Goal: Task Accomplishment & Management: Complete application form

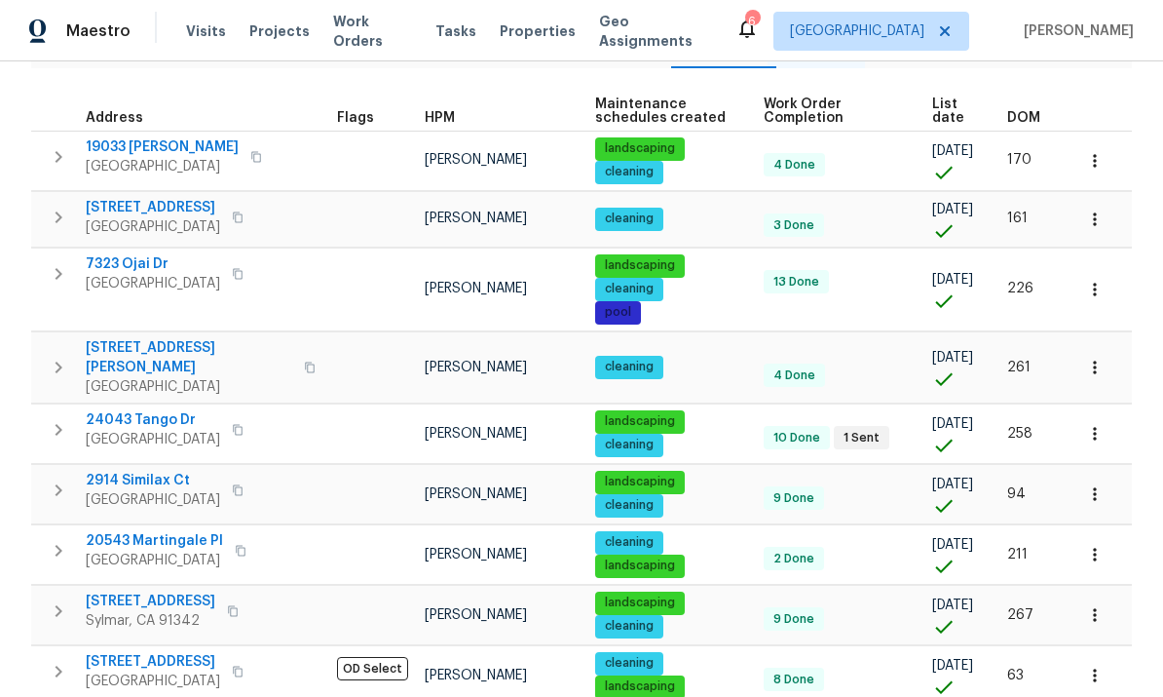
scroll to position [73, 0]
click at [228, 605] on icon "button" at bounding box center [233, 610] width 10 height 11
click at [1029, 111] on span "DOM" at bounding box center [1023, 118] width 33 height 14
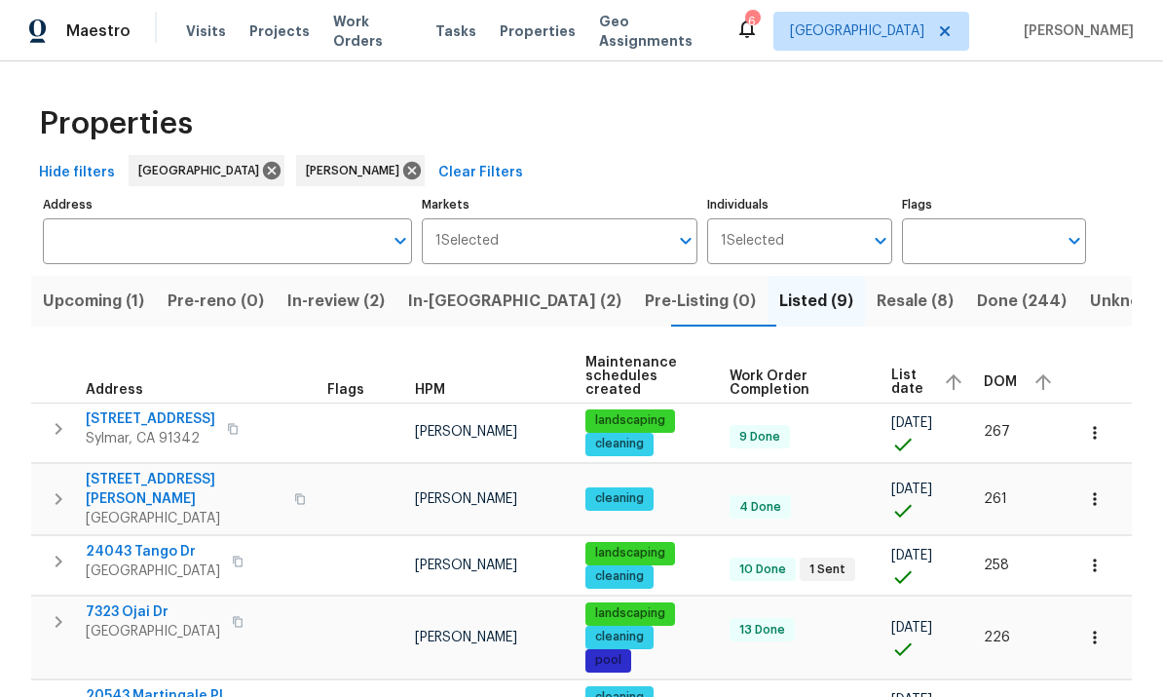
click at [1002, 149] on div "Properties" at bounding box center [581, 124] width 1101 height 62
click at [877, 301] on span "Resale (8)" at bounding box center [915, 300] width 77 height 27
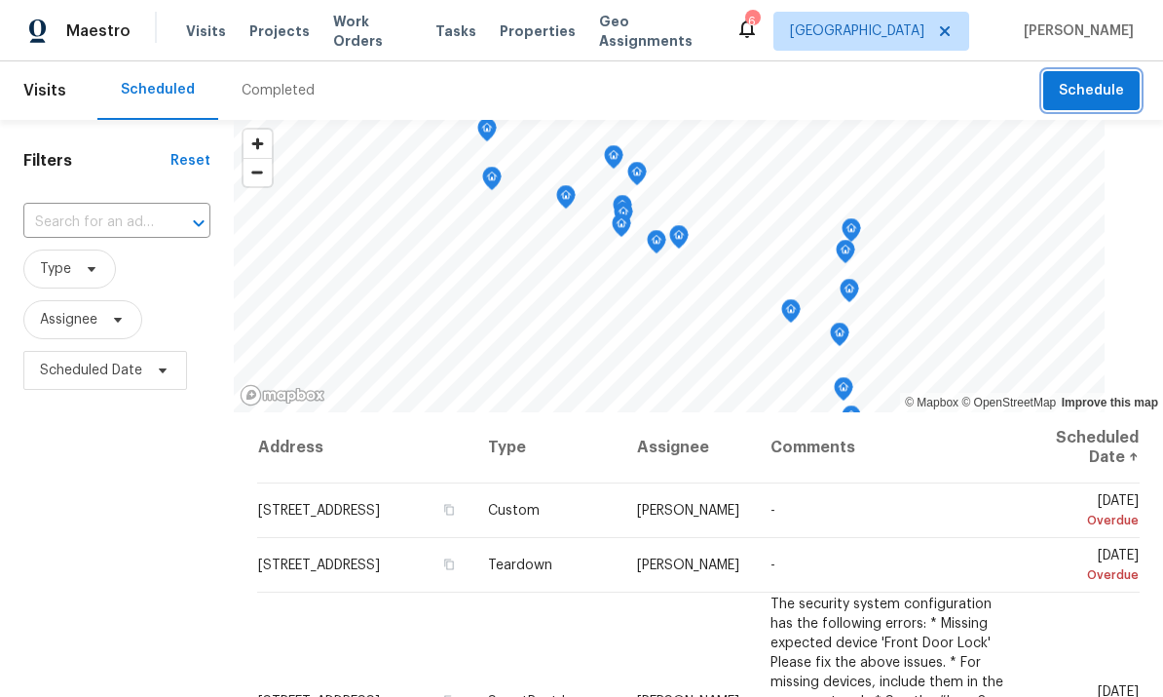
click at [1099, 76] on button "Schedule" at bounding box center [1091, 91] width 96 height 40
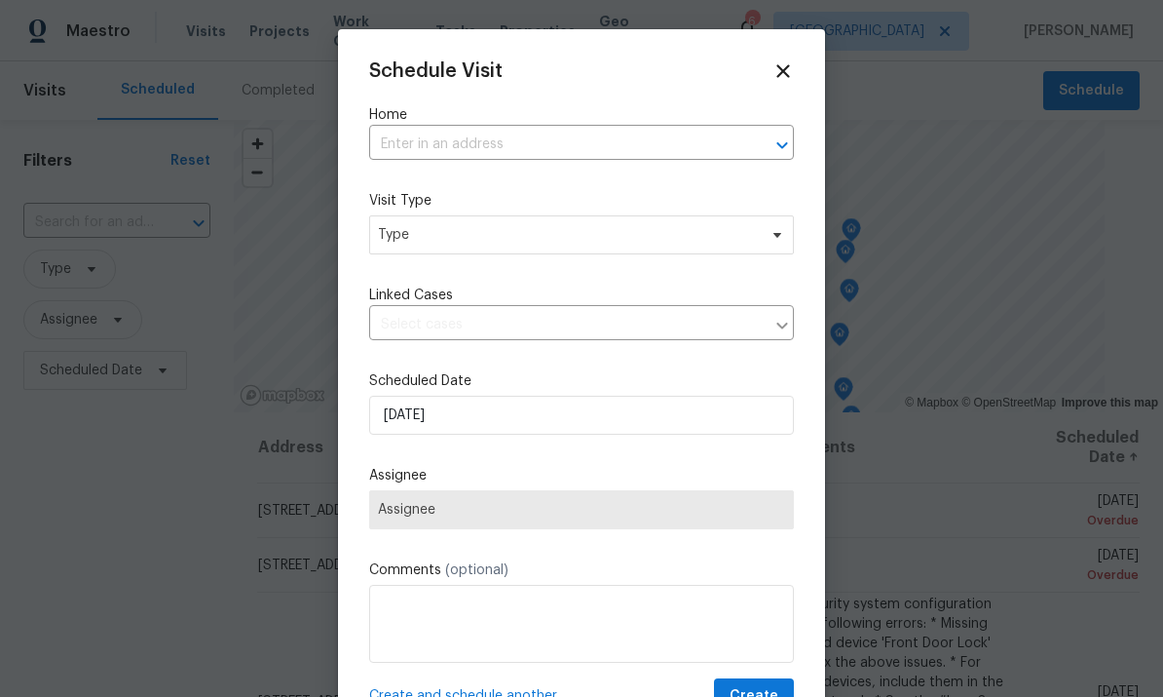
click at [614, 150] on input "text" at bounding box center [554, 145] width 370 height 30
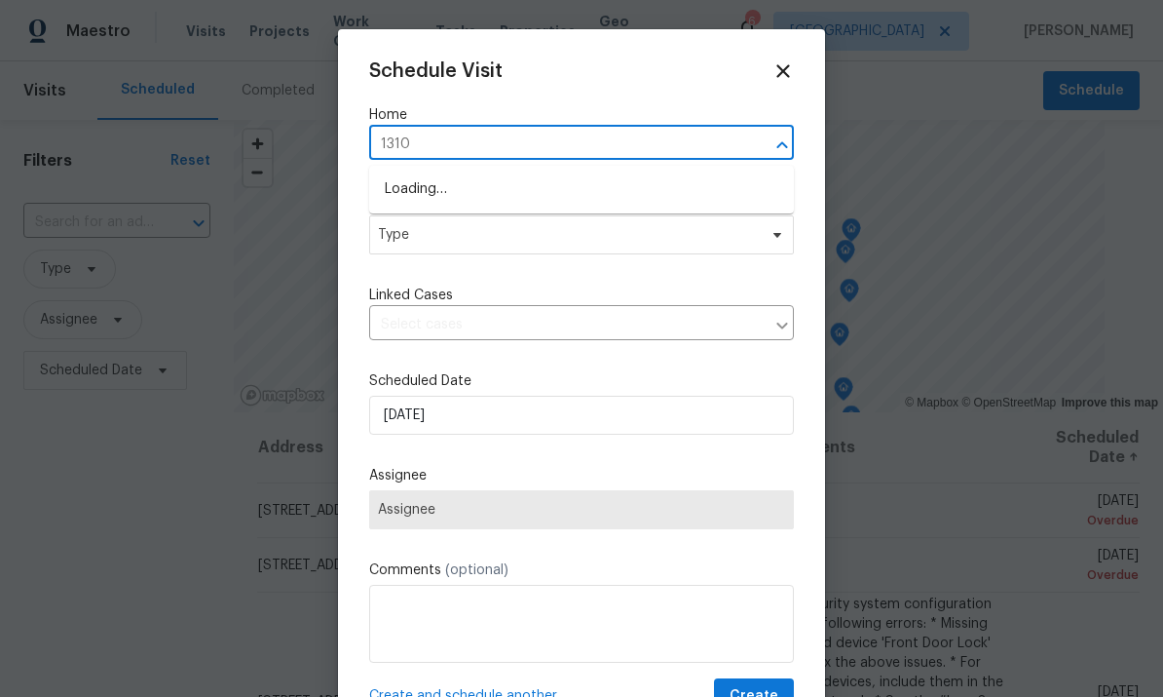
type input "13108"
click at [413, 215] on li "[STREET_ADDRESS]" at bounding box center [581, 222] width 425 height 32
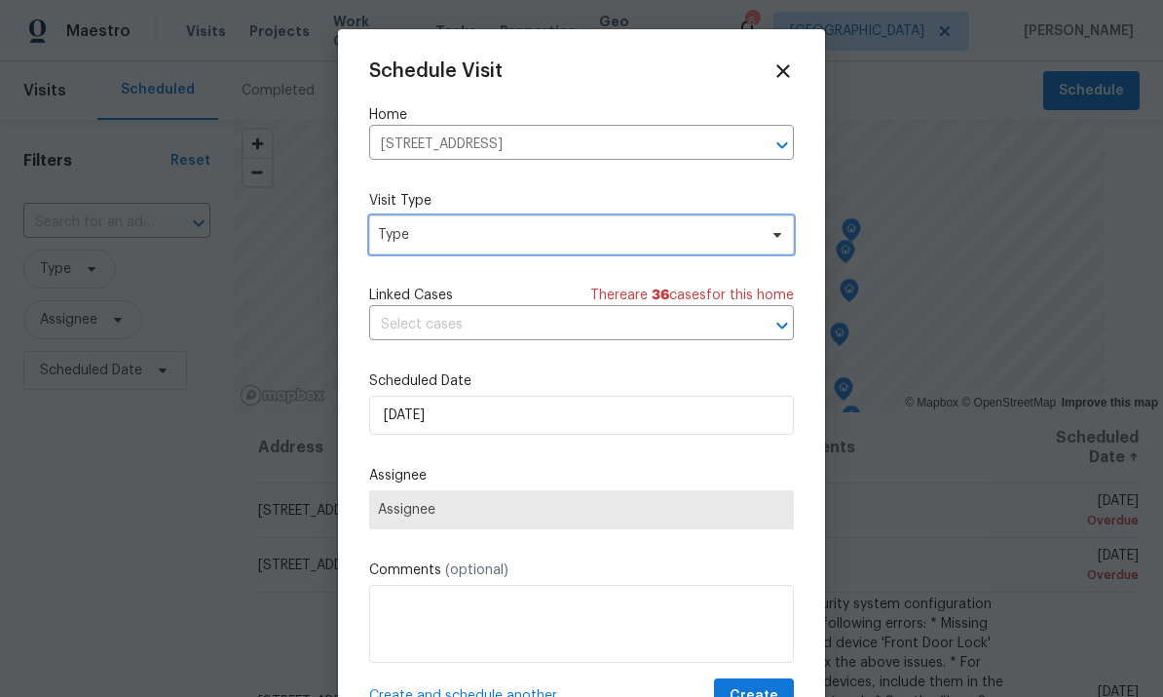
click at [441, 232] on span "Type" at bounding box center [567, 234] width 379 height 19
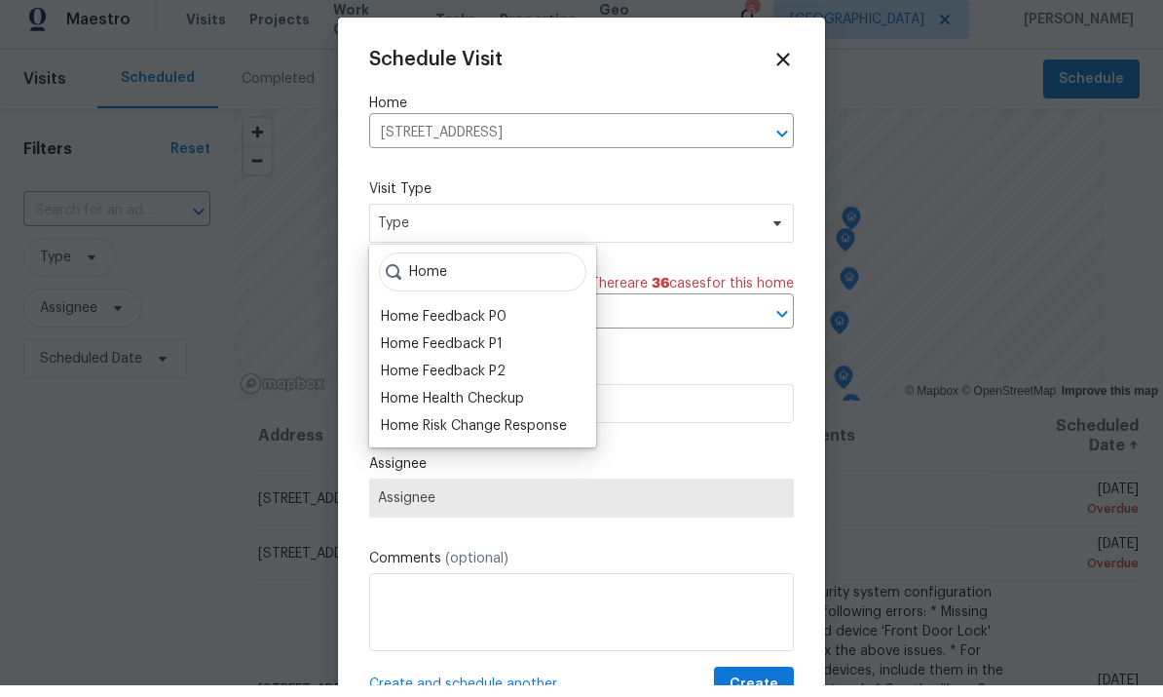
scroll to position [12, 0]
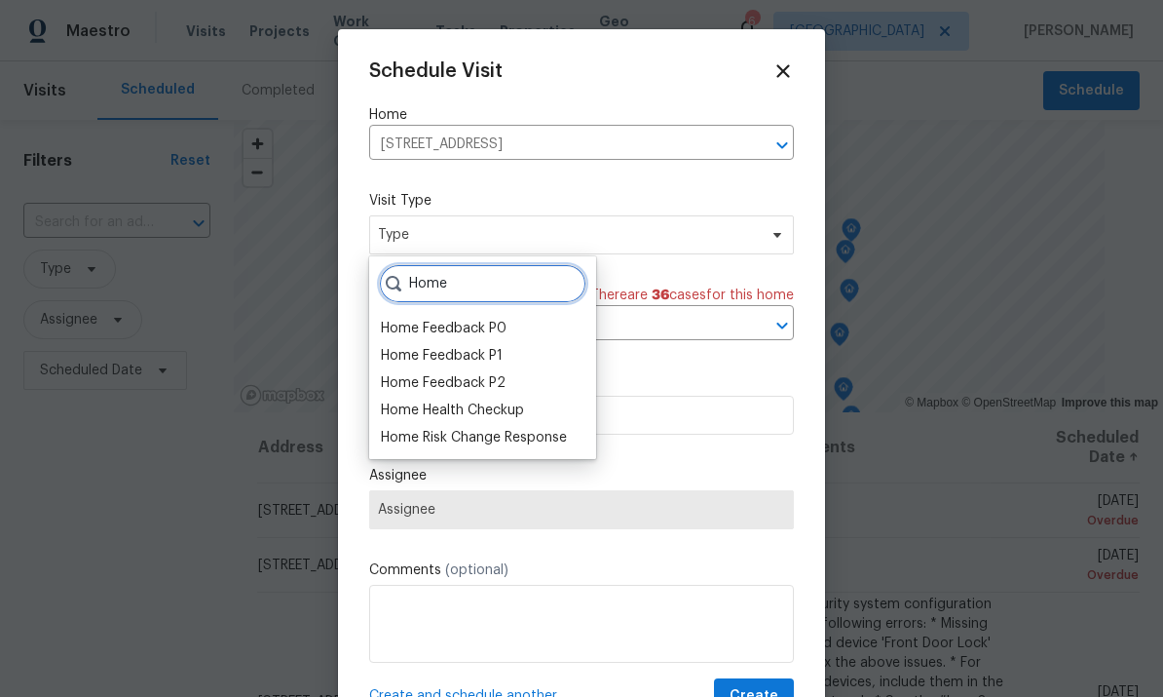
type input "Home"
click at [404, 400] on div "Home Health Checkup" at bounding box center [452, 409] width 143 height 19
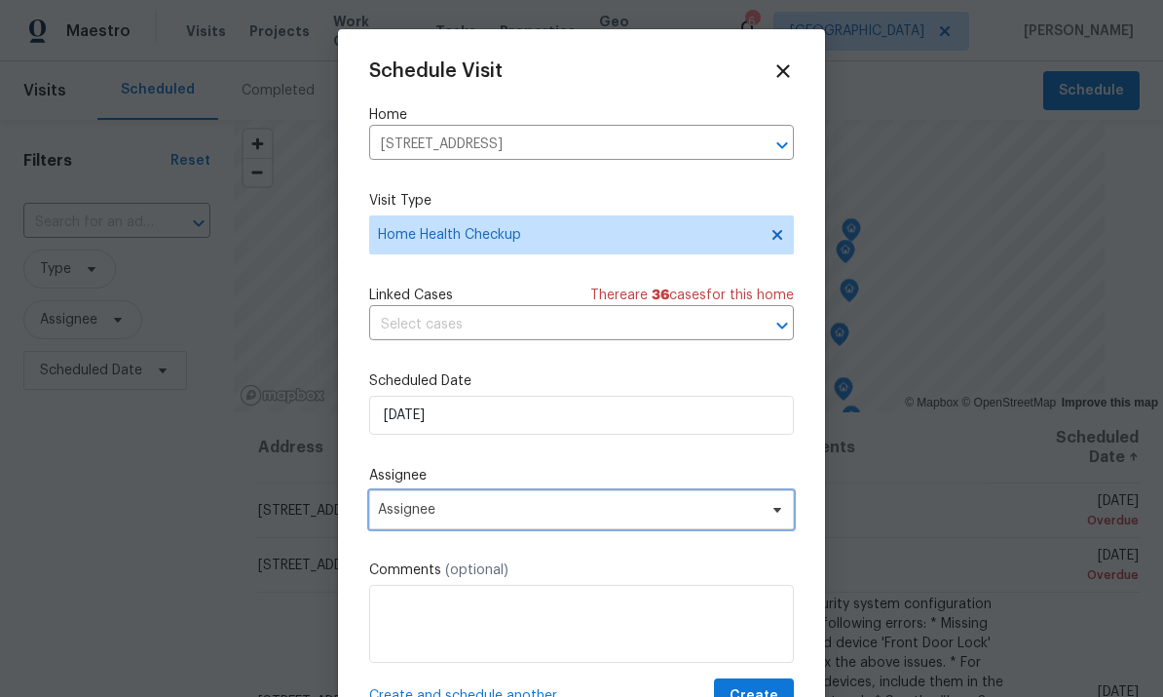
click at [714, 514] on span "Assignee" at bounding box center [569, 510] width 382 height 16
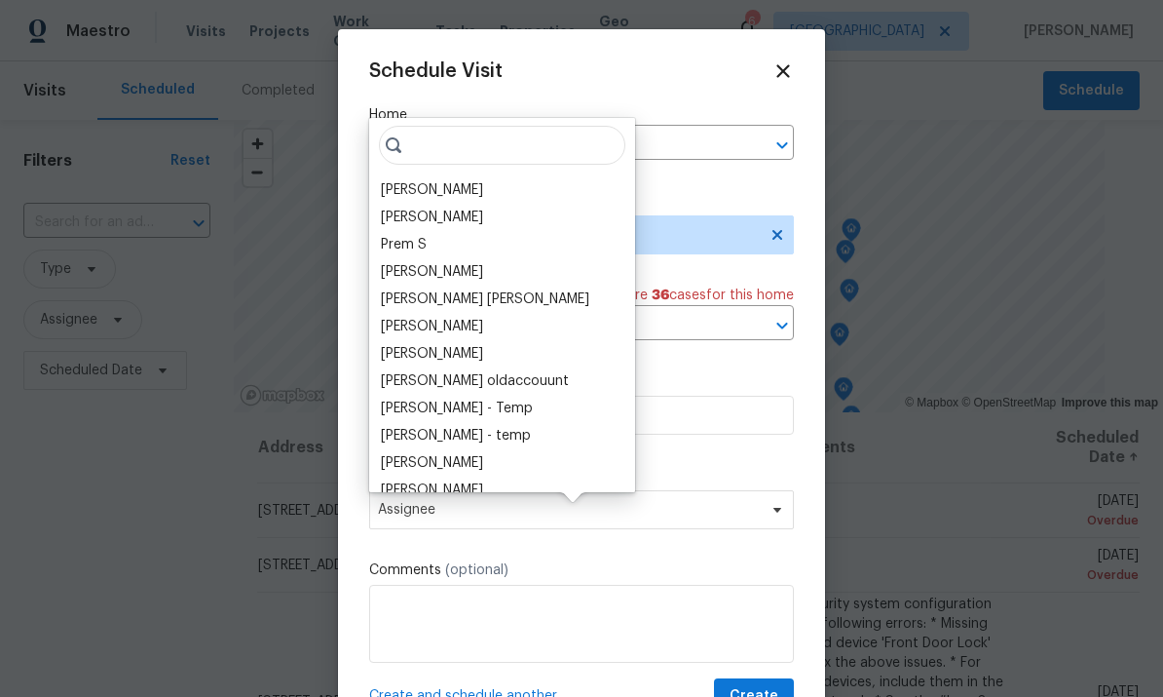
click at [413, 180] on div "[PERSON_NAME]" at bounding box center [432, 189] width 102 height 19
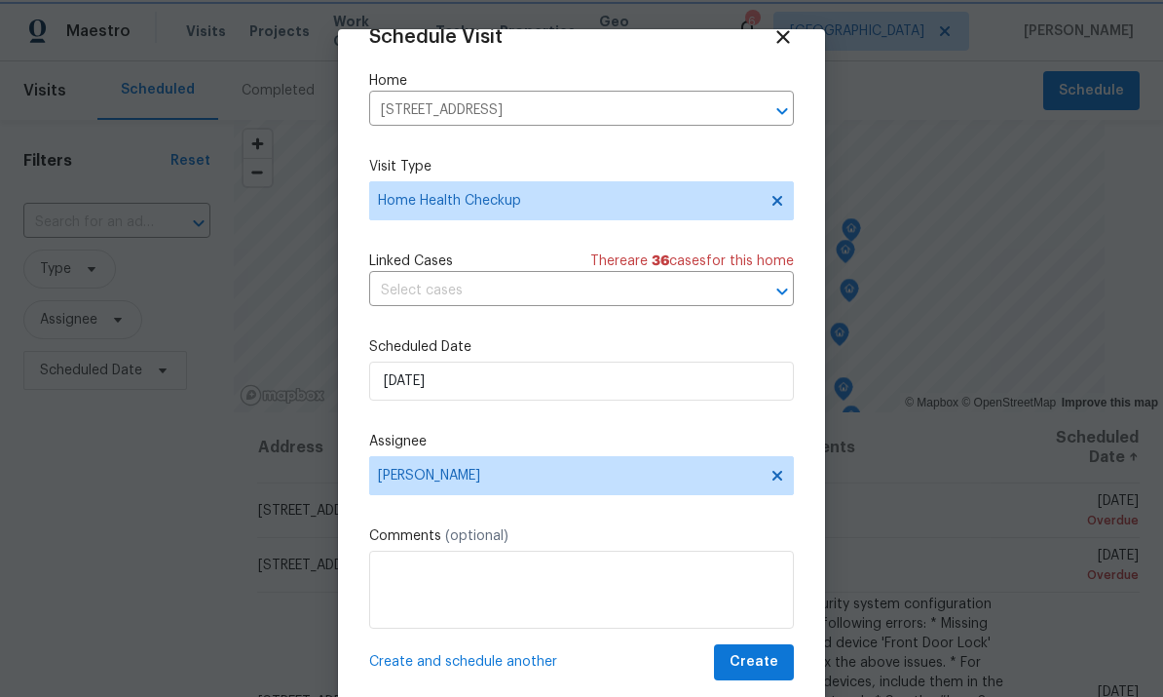
scroll to position [38, 0]
click at [703, 391] on input "[DATE]" at bounding box center [581, 380] width 425 height 39
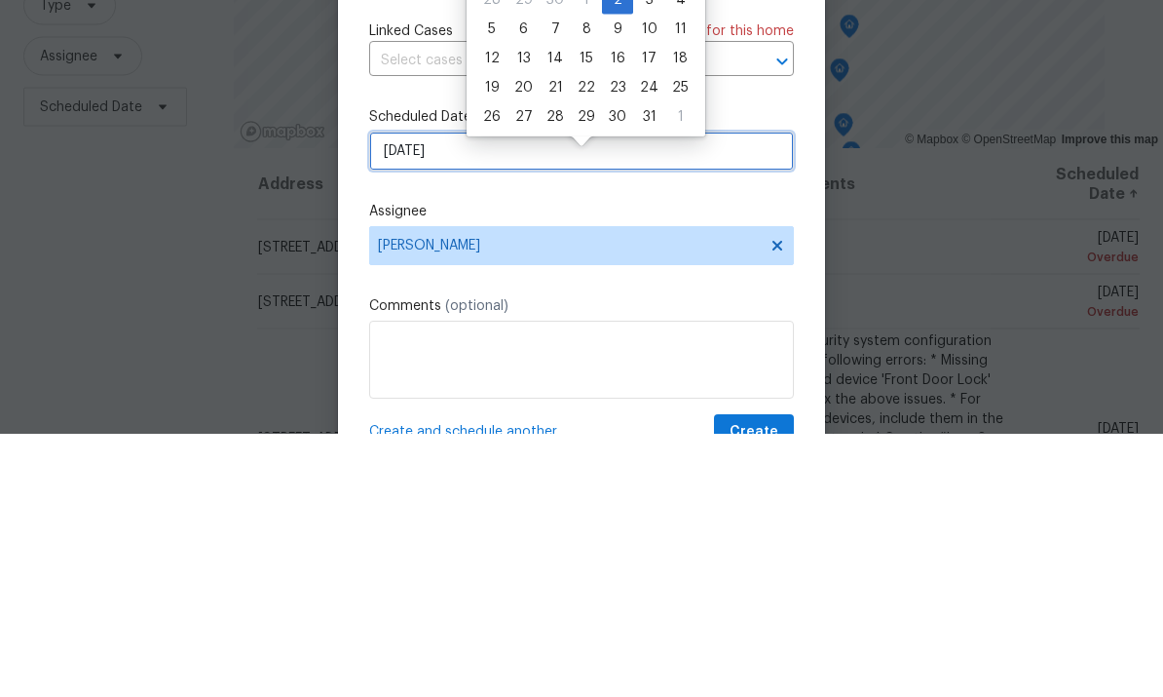
scroll to position [0, 0]
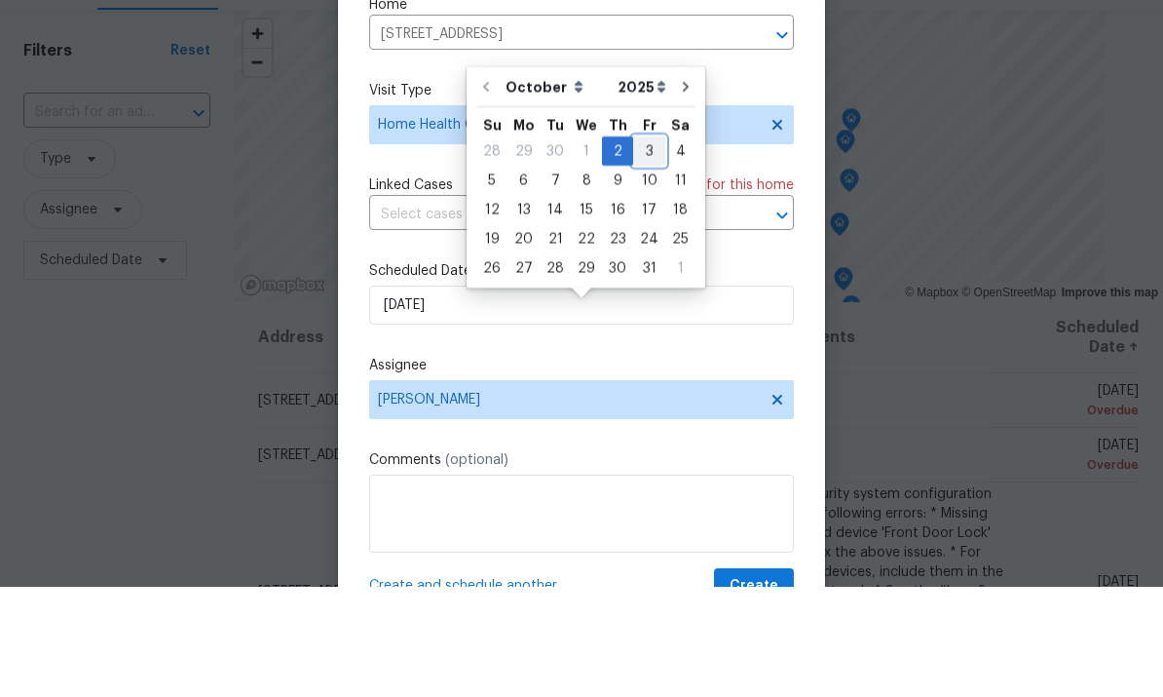
click at [642, 247] on div "3" at bounding box center [649, 260] width 32 height 27
type input "[DATE]"
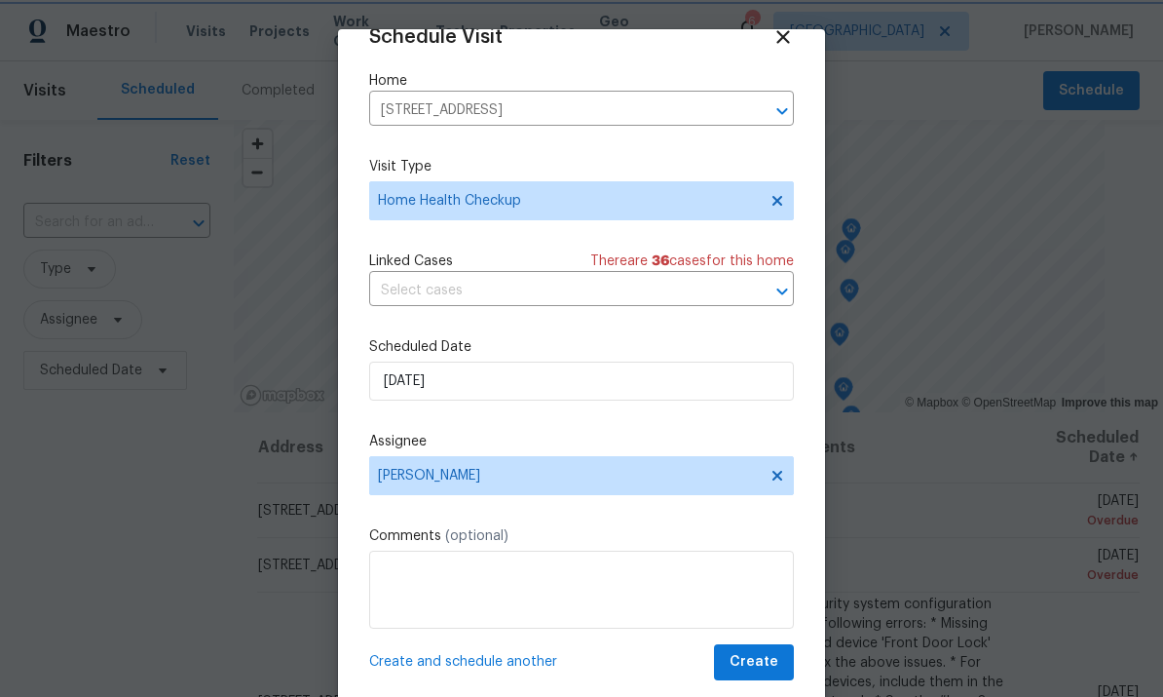
scroll to position [38, 0]
click at [767, 655] on span "Create" at bounding box center [754, 662] width 49 height 24
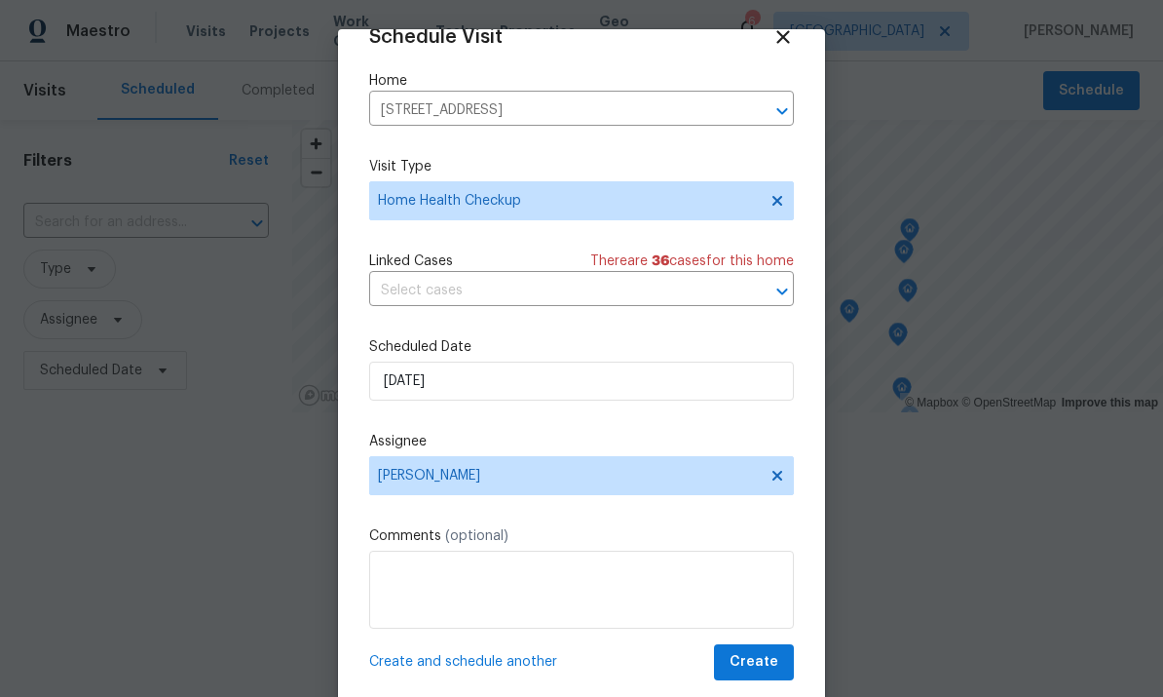
scroll to position [0, 0]
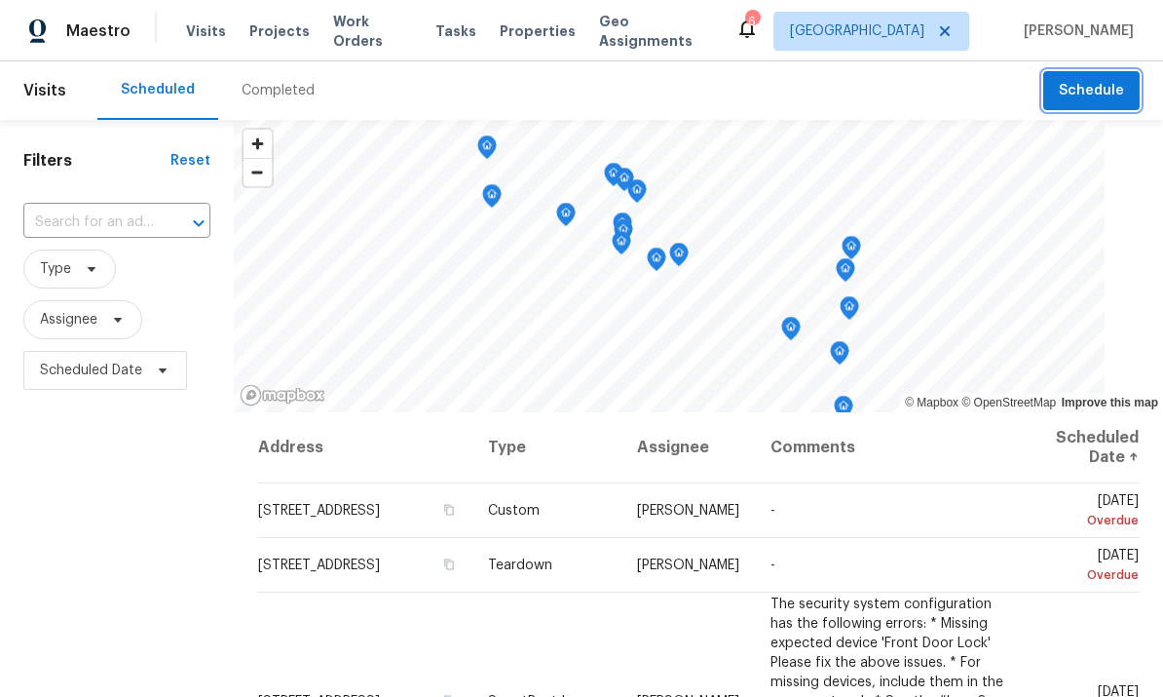
click at [1104, 91] on span "Schedule" at bounding box center [1091, 91] width 65 height 24
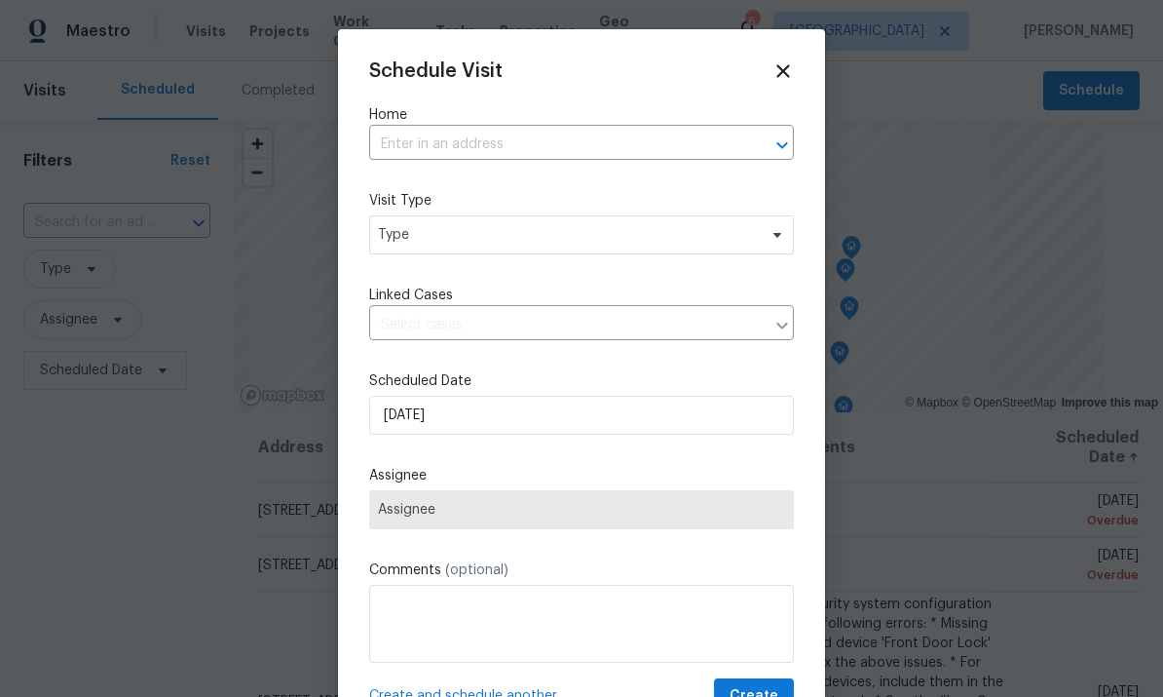
click at [422, 150] on input "text" at bounding box center [554, 145] width 370 height 30
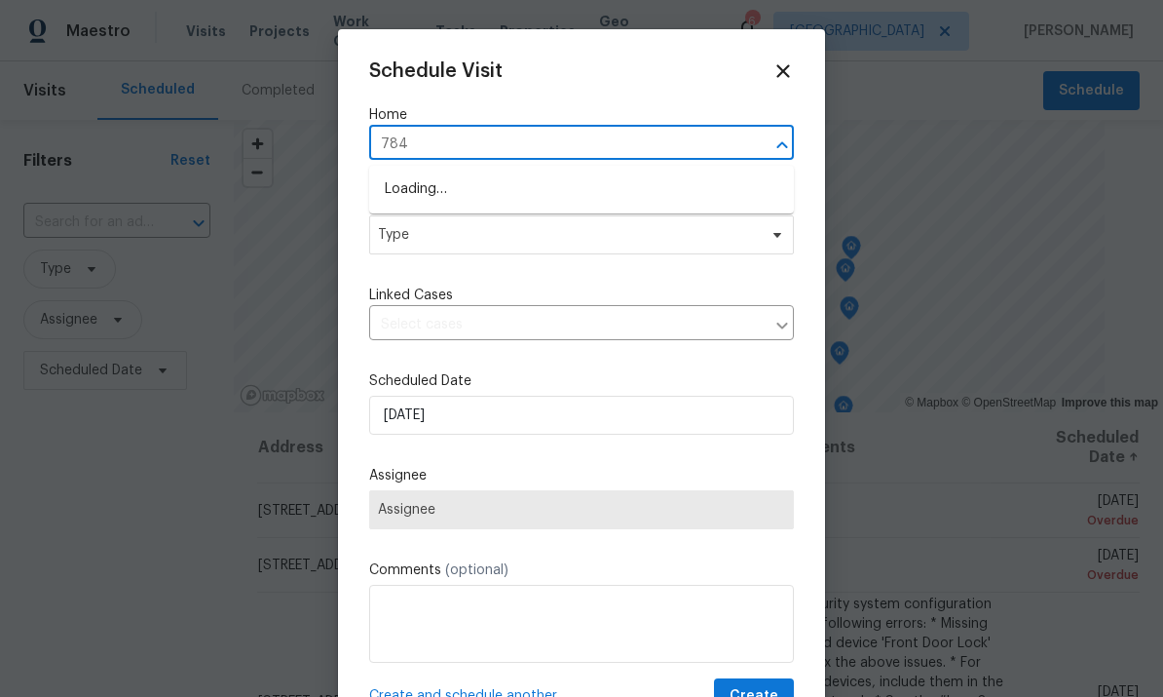
type input "7840"
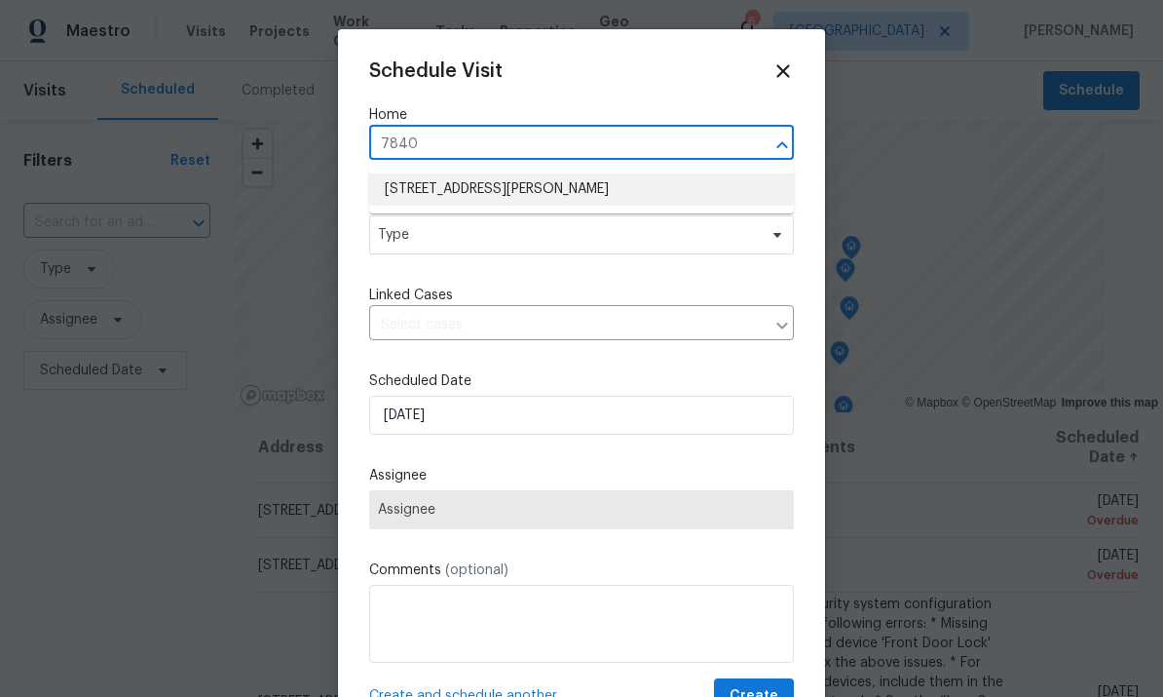
click at [417, 183] on li "[STREET_ADDRESS][PERSON_NAME]" at bounding box center [581, 189] width 425 height 32
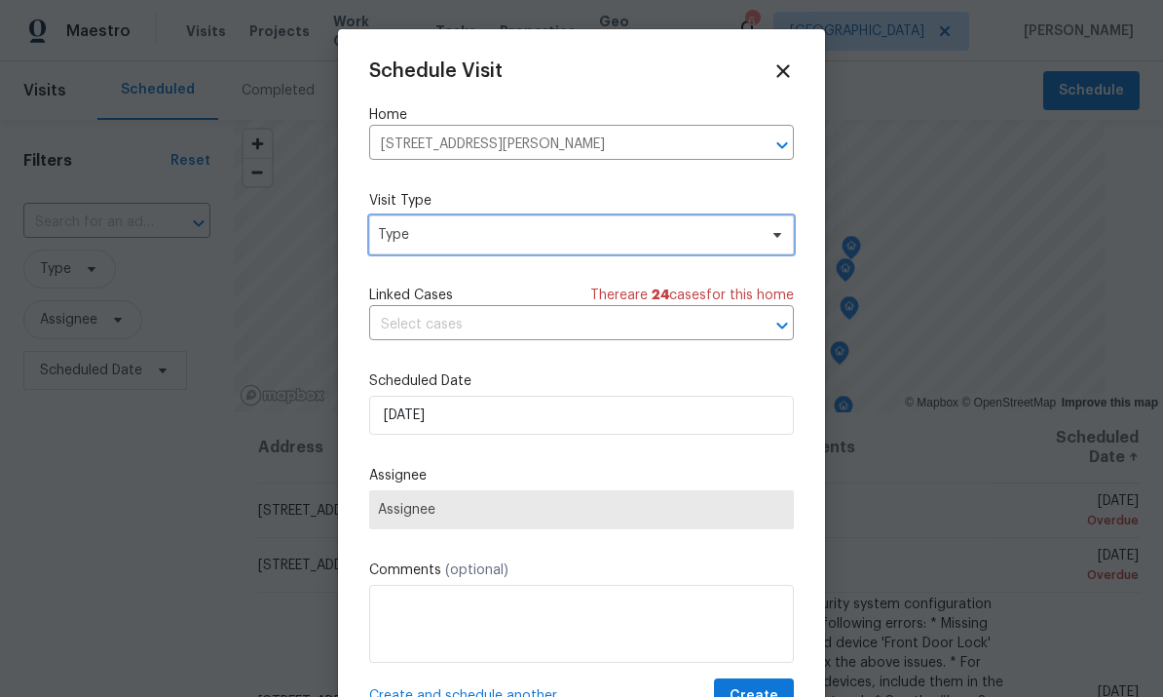
click at [445, 235] on span "Type" at bounding box center [567, 234] width 379 height 19
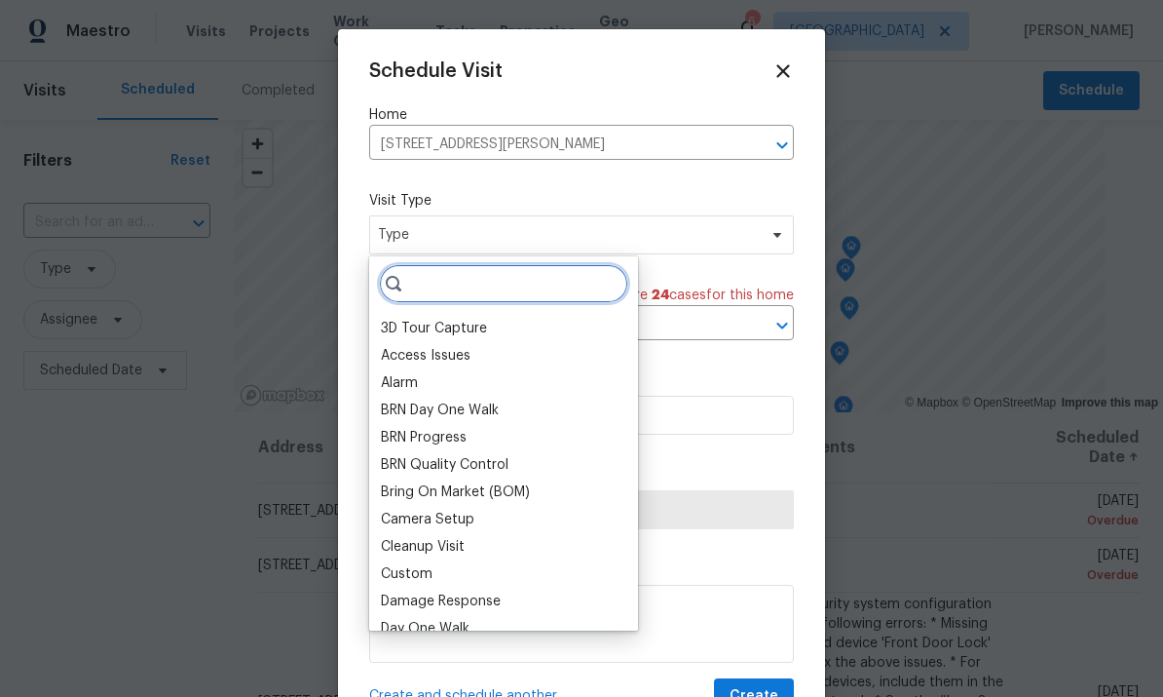
click at [445, 282] on input "search" at bounding box center [503, 283] width 249 height 39
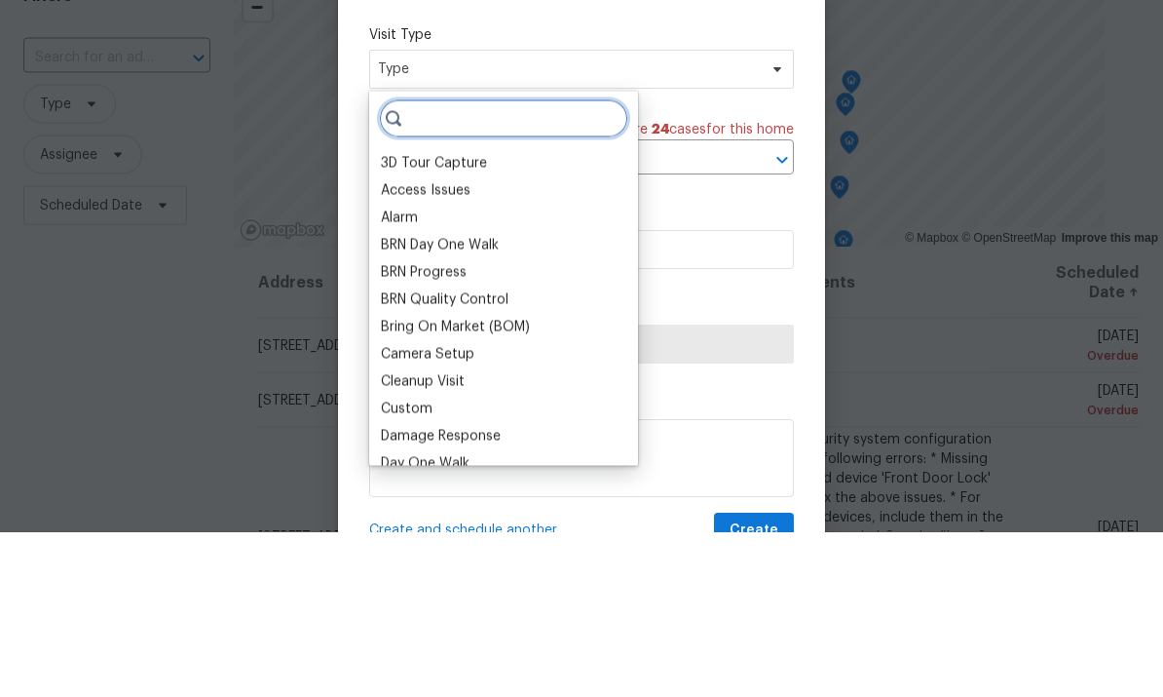
type input "P"
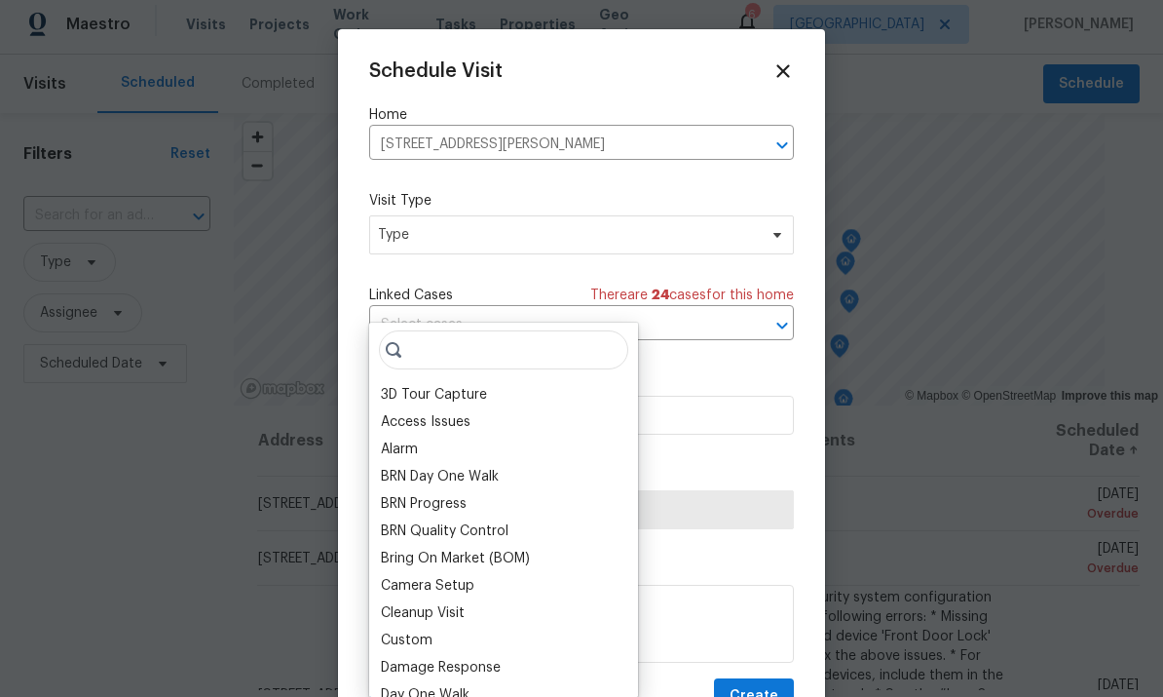
click at [1071, 661] on div at bounding box center [581, 348] width 1163 height 697
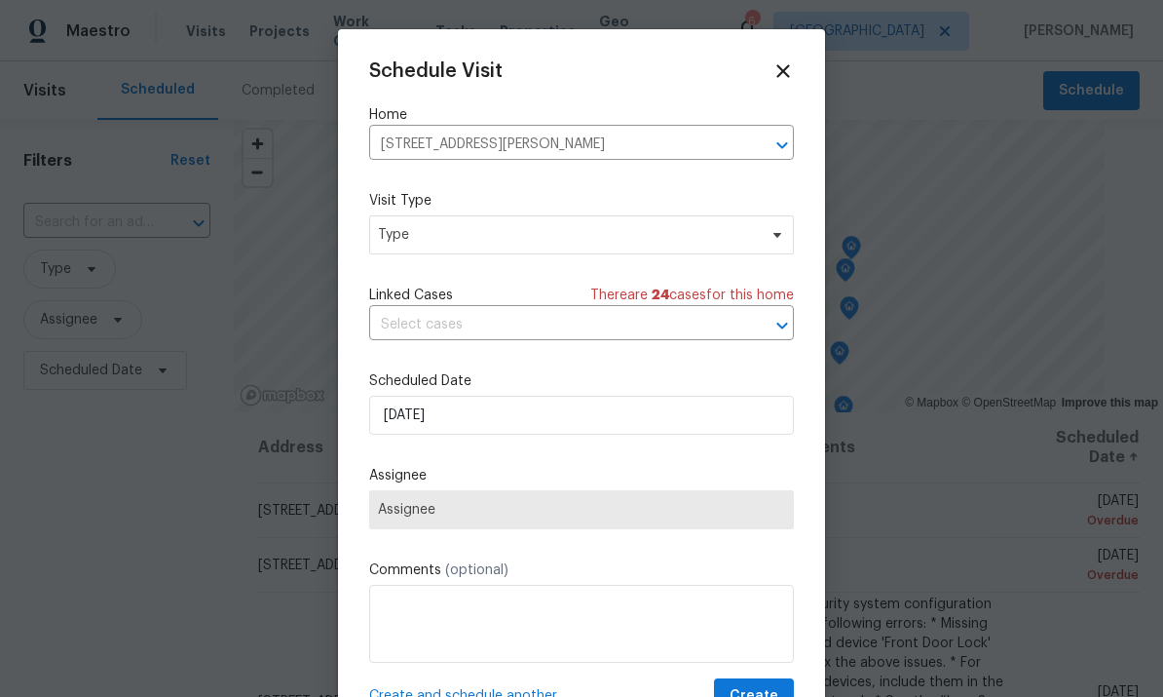
click at [773, 70] on icon at bounding box center [782, 70] width 21 height 21
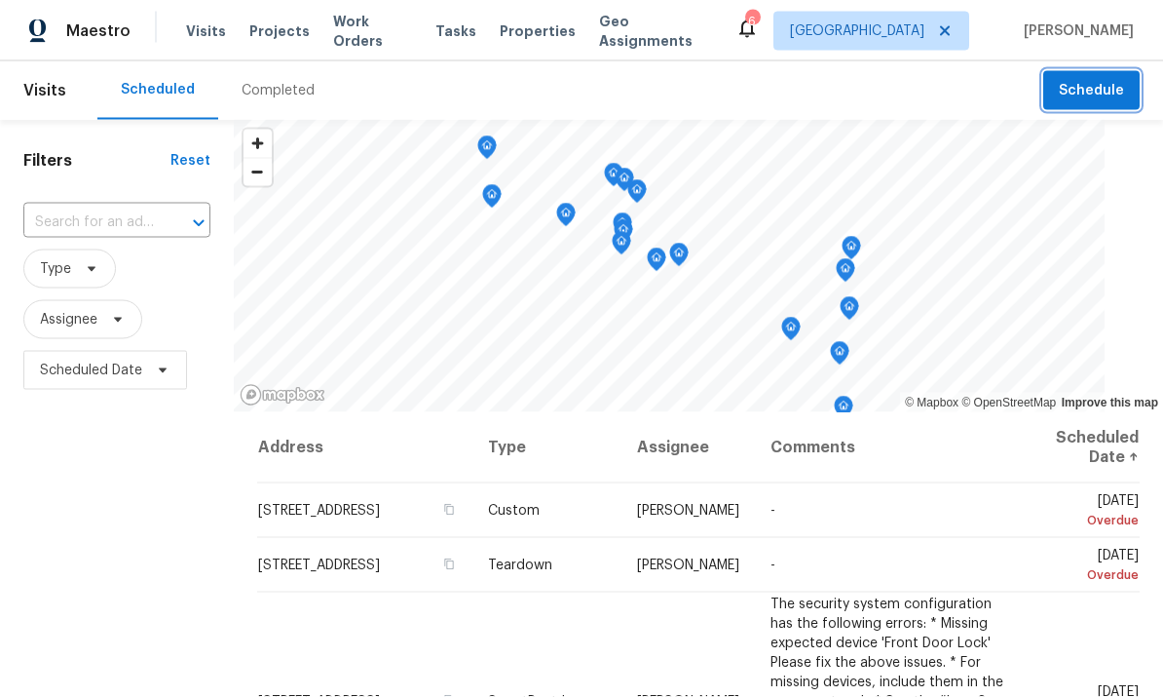
scroll to position [0, 0]
click at [83, 212] on input "text" at bounding box center [89, 222] width 132 height 30
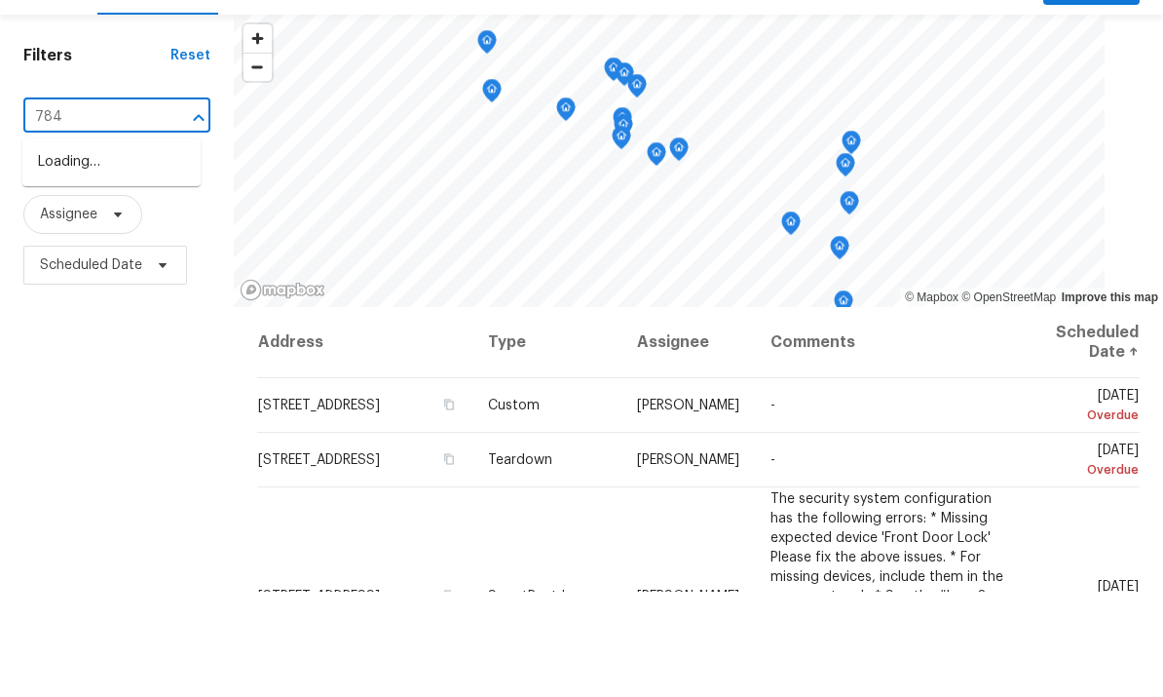
type input "7840"
click at [75, 251] on li "[STREET_ADDRESS][PERSON_NAME]" at bounding box center [111, 277] width 178 height 53
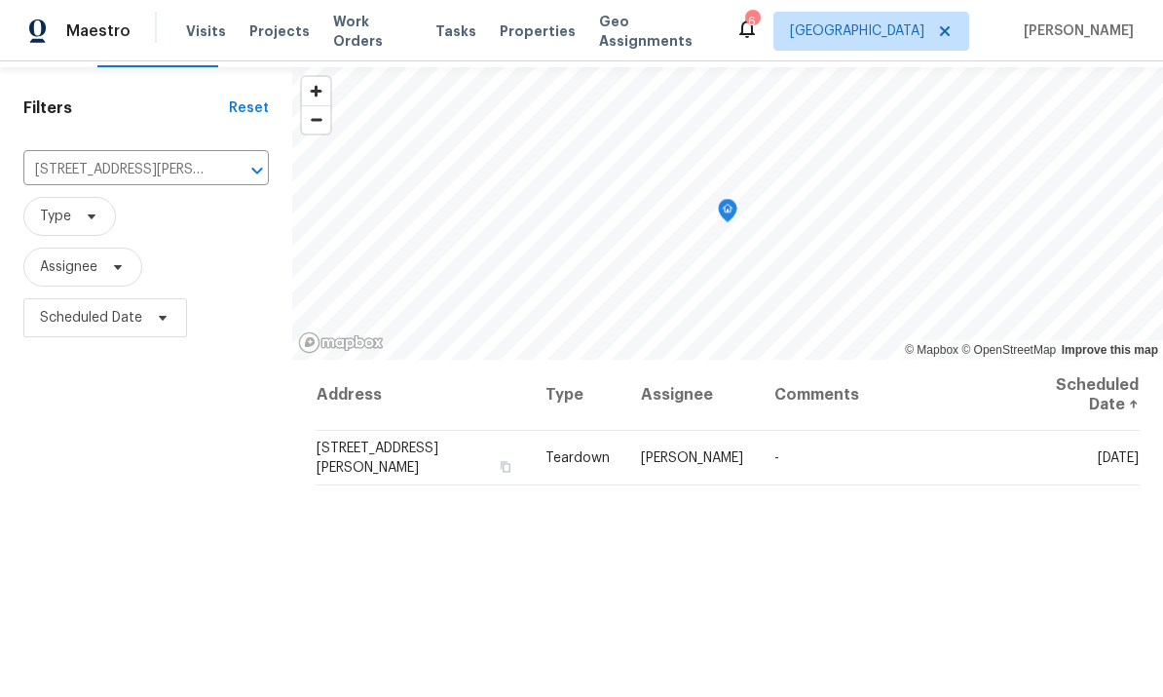
scroll to position [52, 0]
click at [0, 0] on icon at bounding box center [0, 0] width 0 height 0
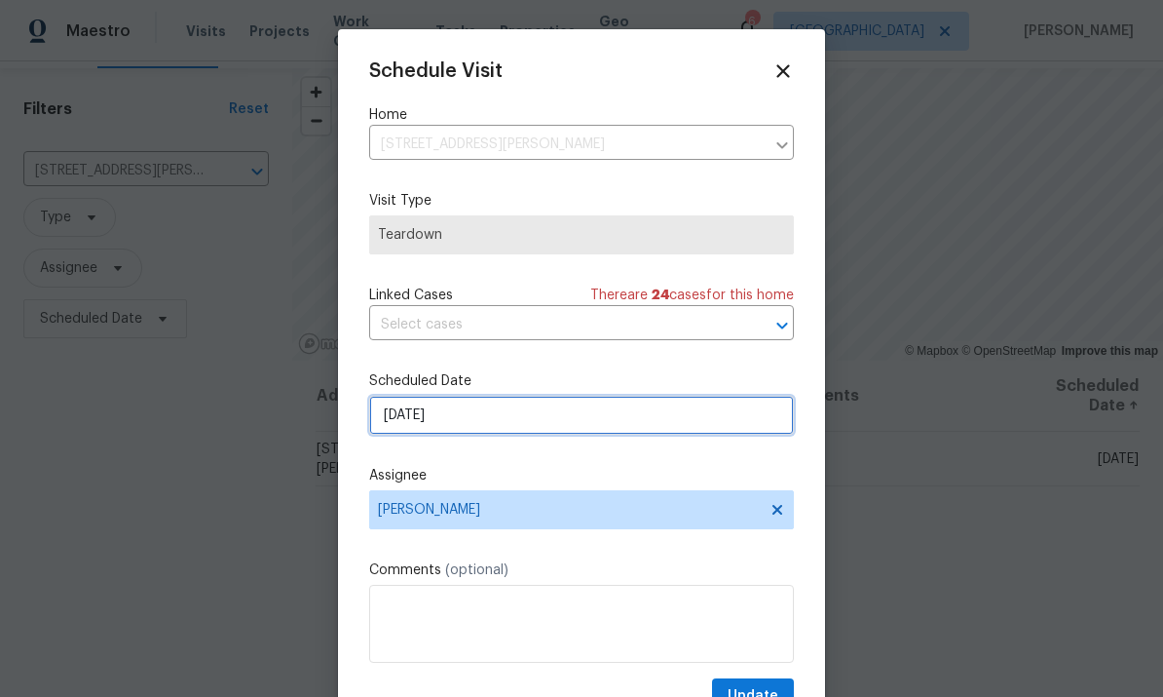
click at [617, 423] on input "[DATE]" at bounding box center [581, 414] width 425 height 39
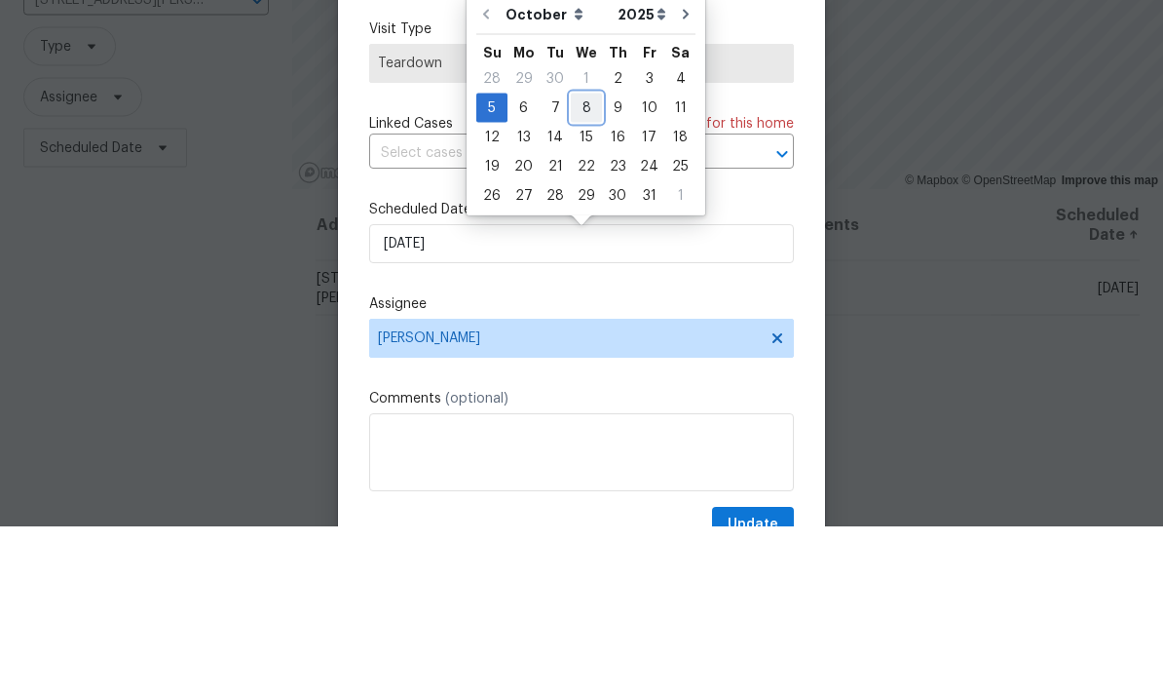
click at [577, 265] on div "8" at bounding box center [586, 278] width 31 height 27
type input "[DATE]"
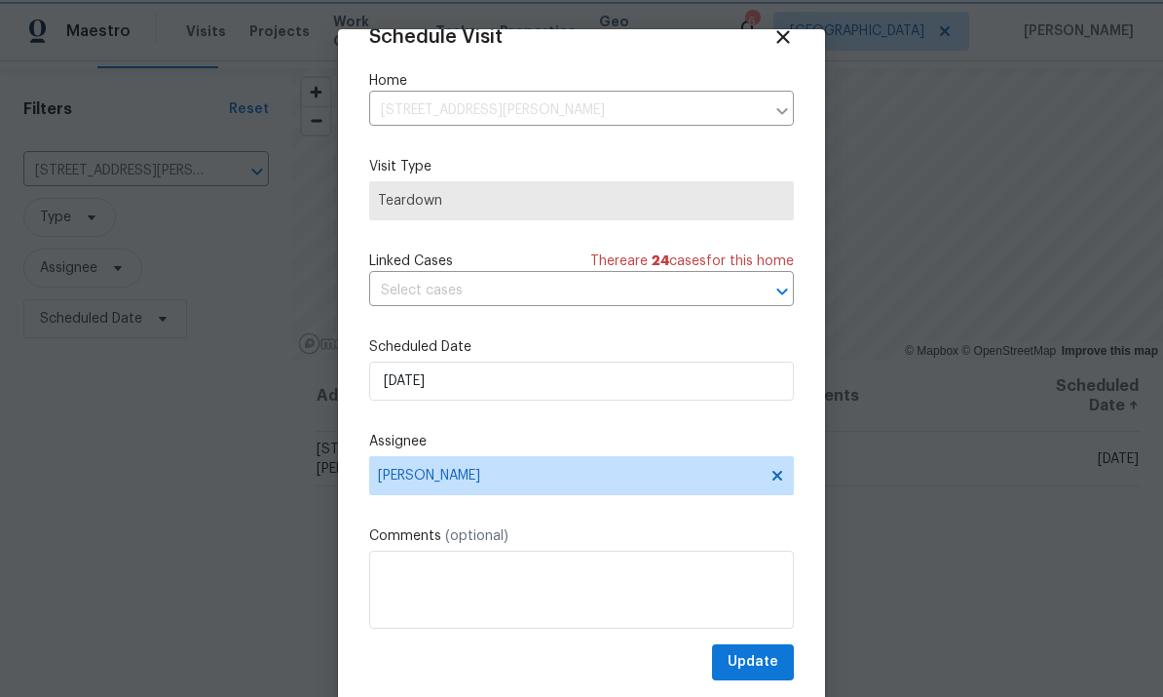
scroll to position [38, 0]
click at [755, 657] on span "Update" at bounding box center [753, 662] width 51 height 24
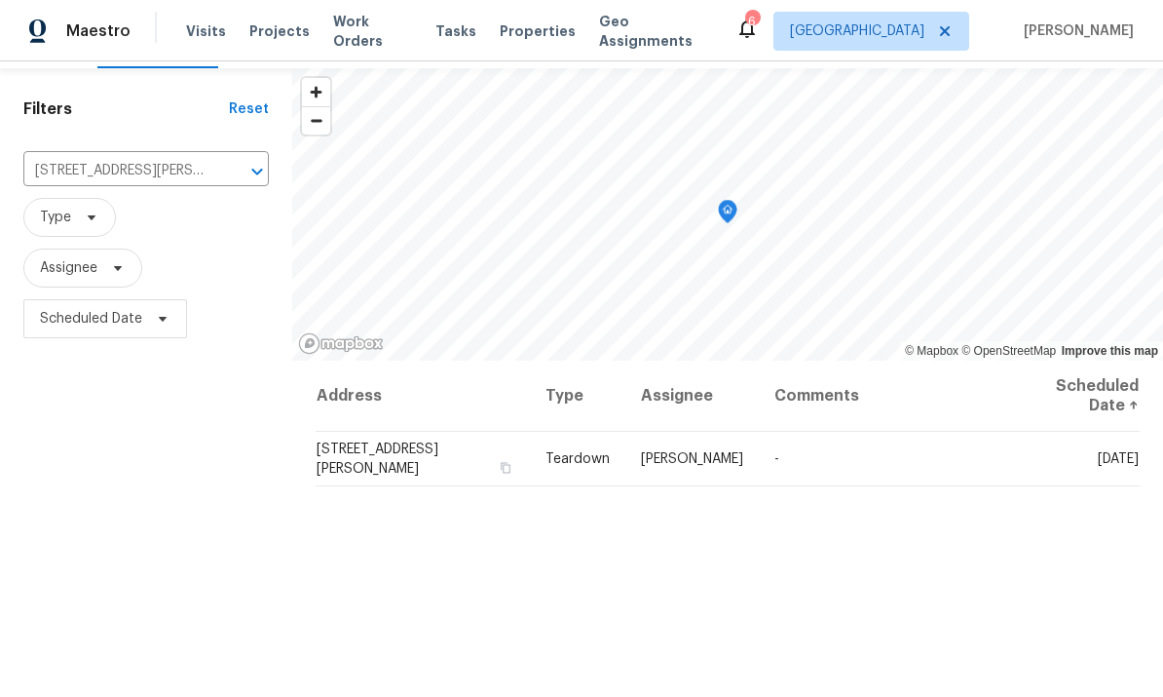
click at [230, 162] on icon "Clear" at bounding box center [231, 171] width 19 height 19
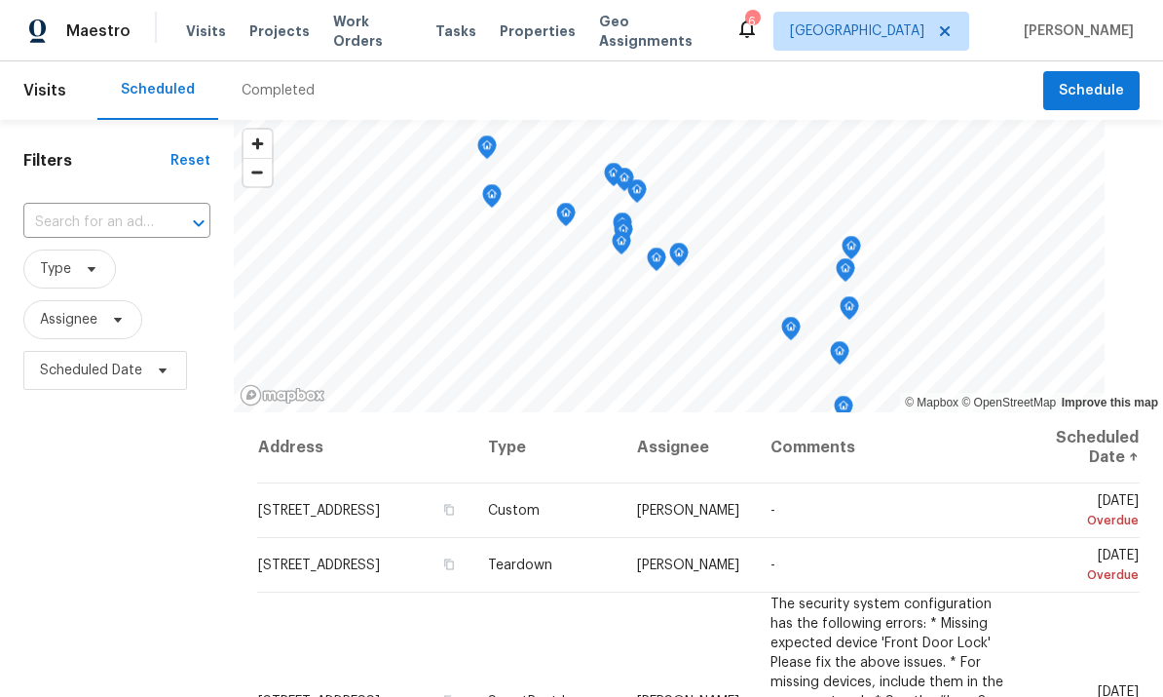
click at [118, 226] on input "text" at bounding box center [89, 222] width 132 height 30
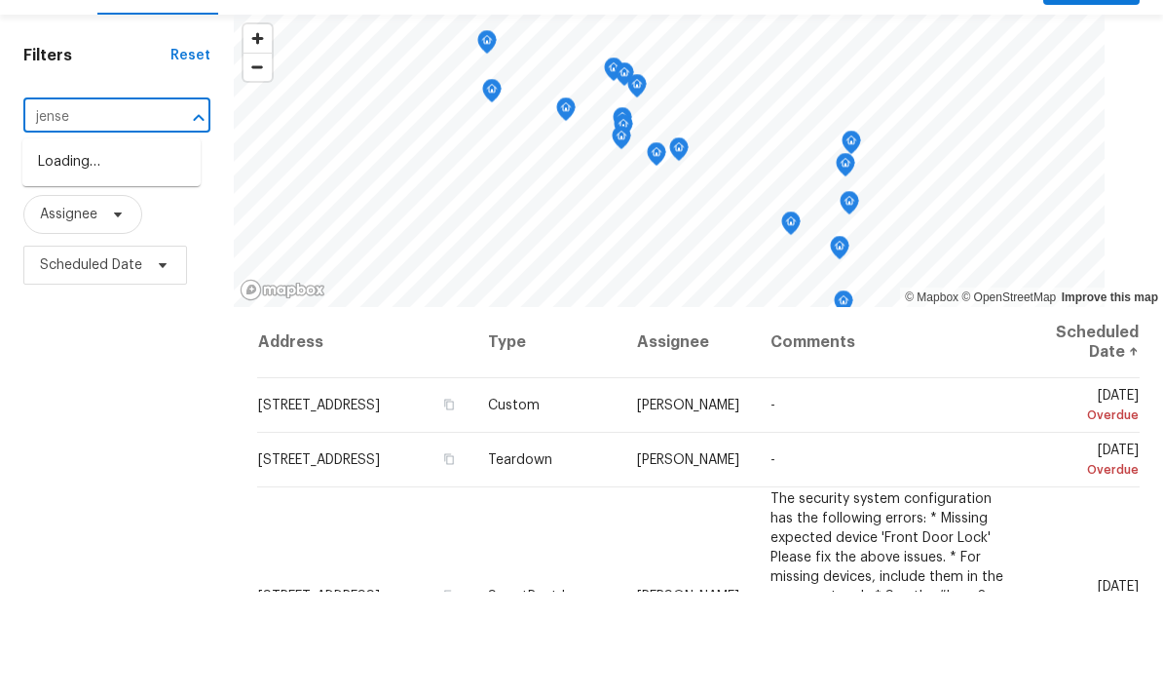
type input "[PERSON_NAME]"
click at [61, 251] on li "[STREET_ADDRESS][PERSON_NAME]" at bounding box center [111, 277] width 178 height 53
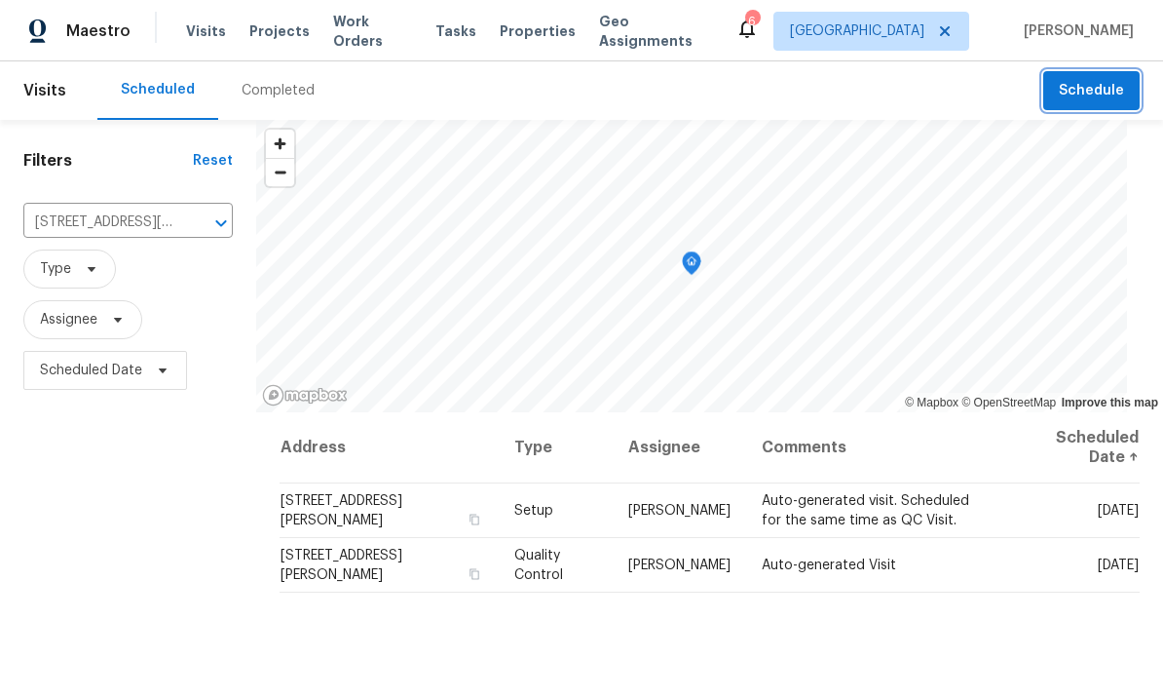
click at [1092, 93] on span "Schedule" at bounding box center [1091, 91] width 65 height 24
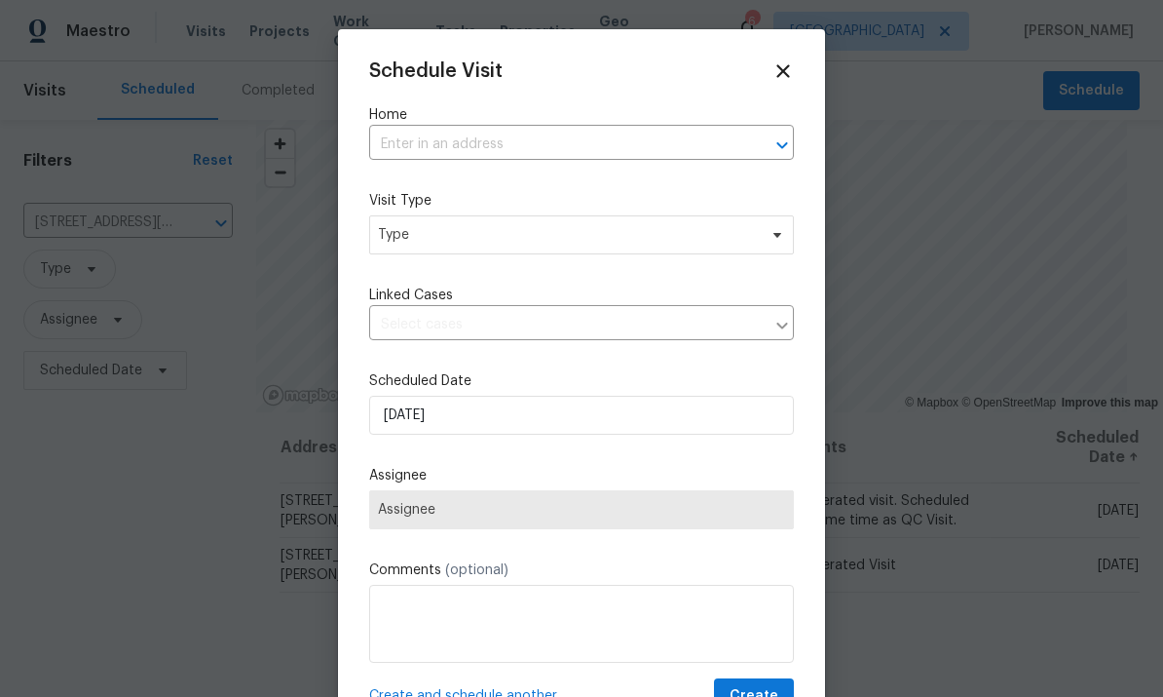
click at [409, 145] on input "text" at bounding box center [554, 145] width 370 height 30
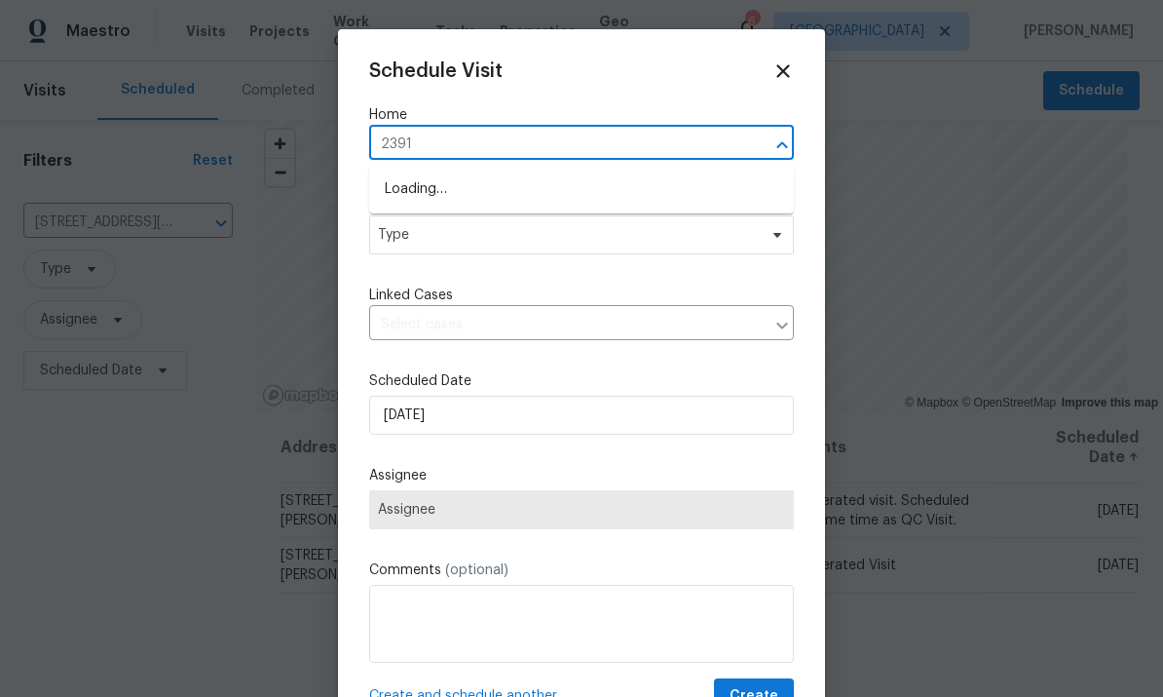
type input "23910"
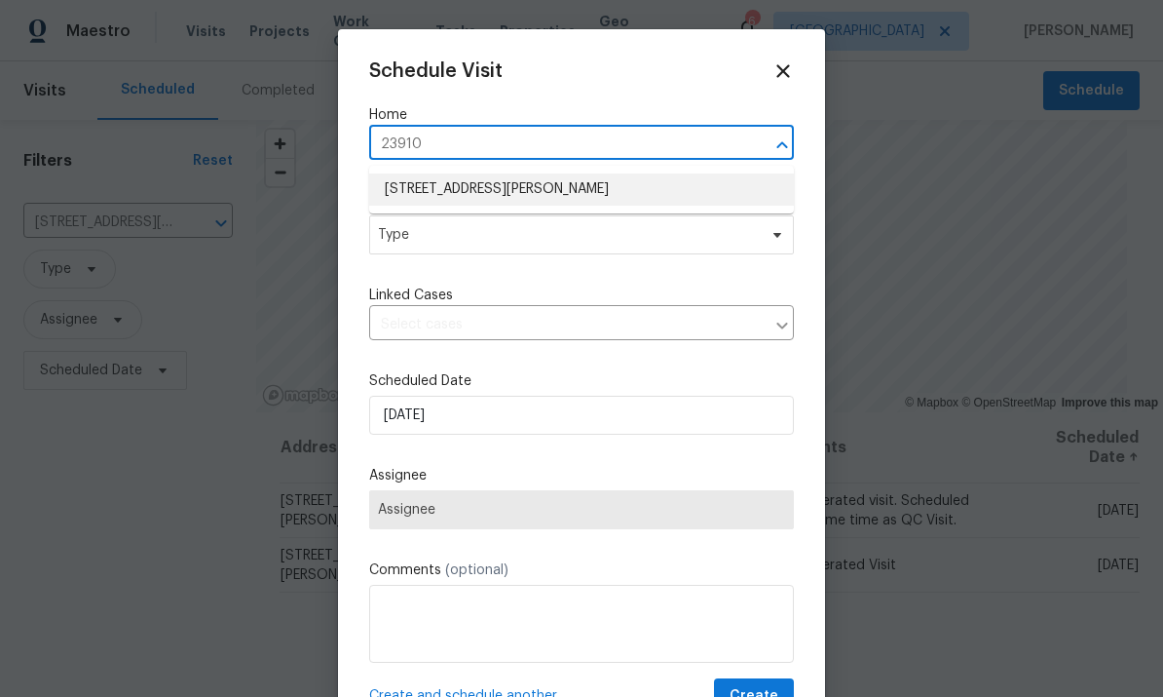
click at [424, 194] on li "[STREET_ADDRESS][PERSON_NAME]" at bounding box center [581, 189] width 425 height 32
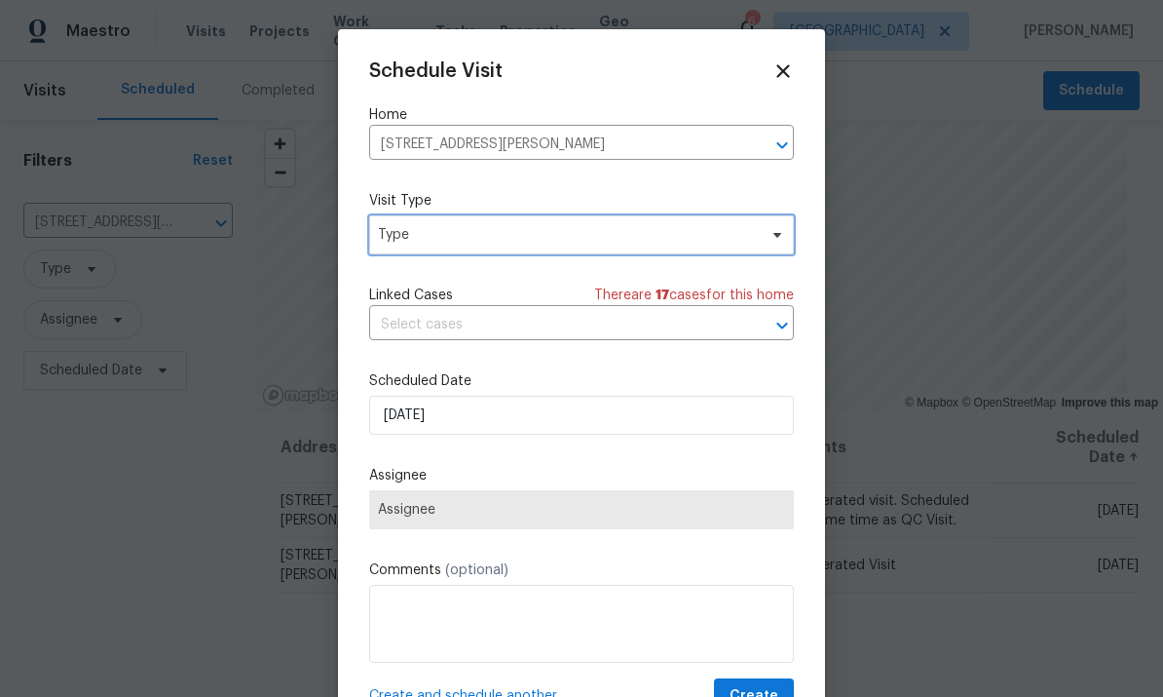
click at [741, 235] on span "Type" at bounding box center [567, 234] width 379 height 19
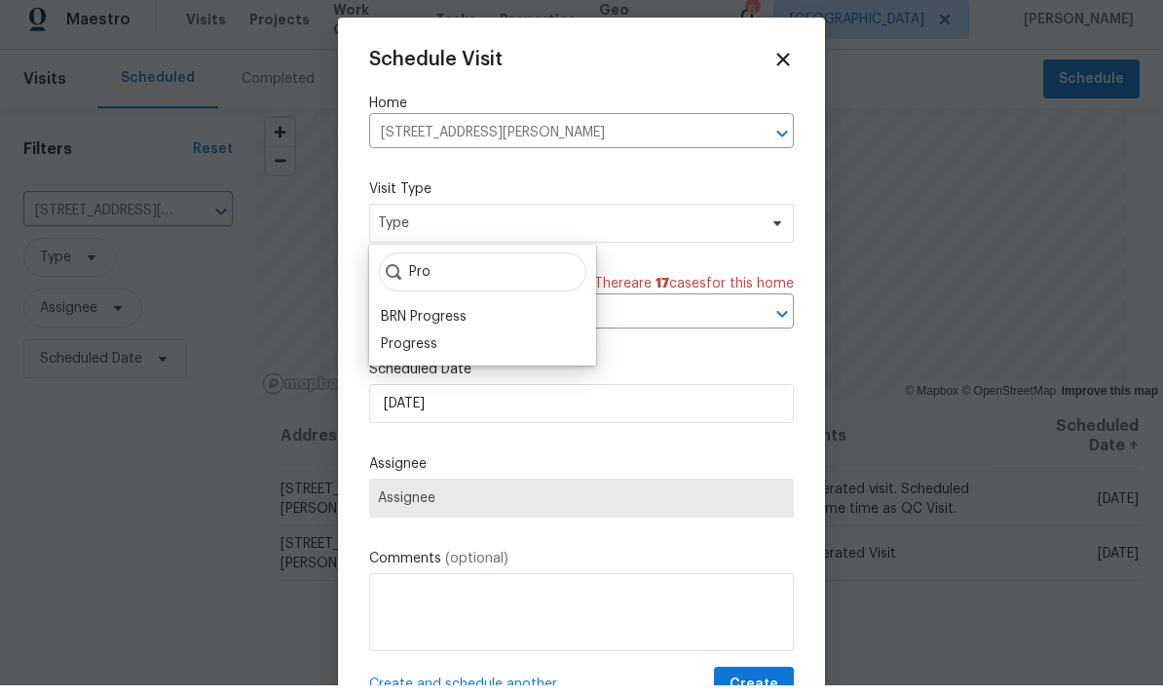
scroll to position [12, 0]
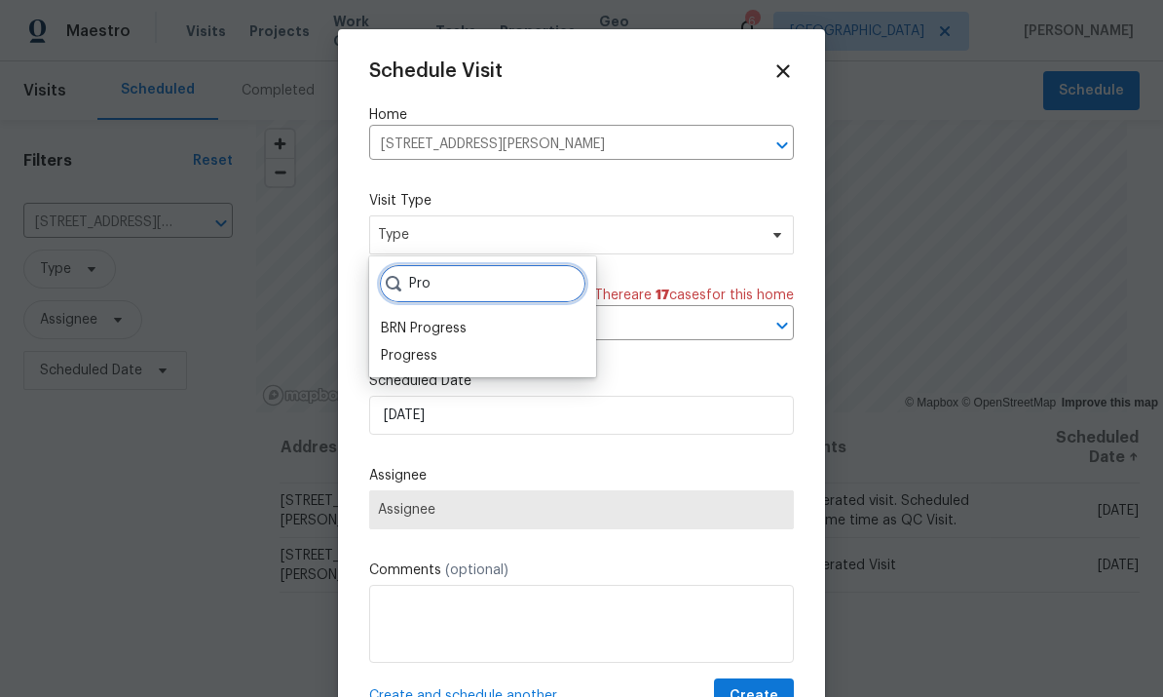
type input "Pro"
click at [397, 325] on div "BRN Progress" at bounding box center [424, 328] width 86 height 19
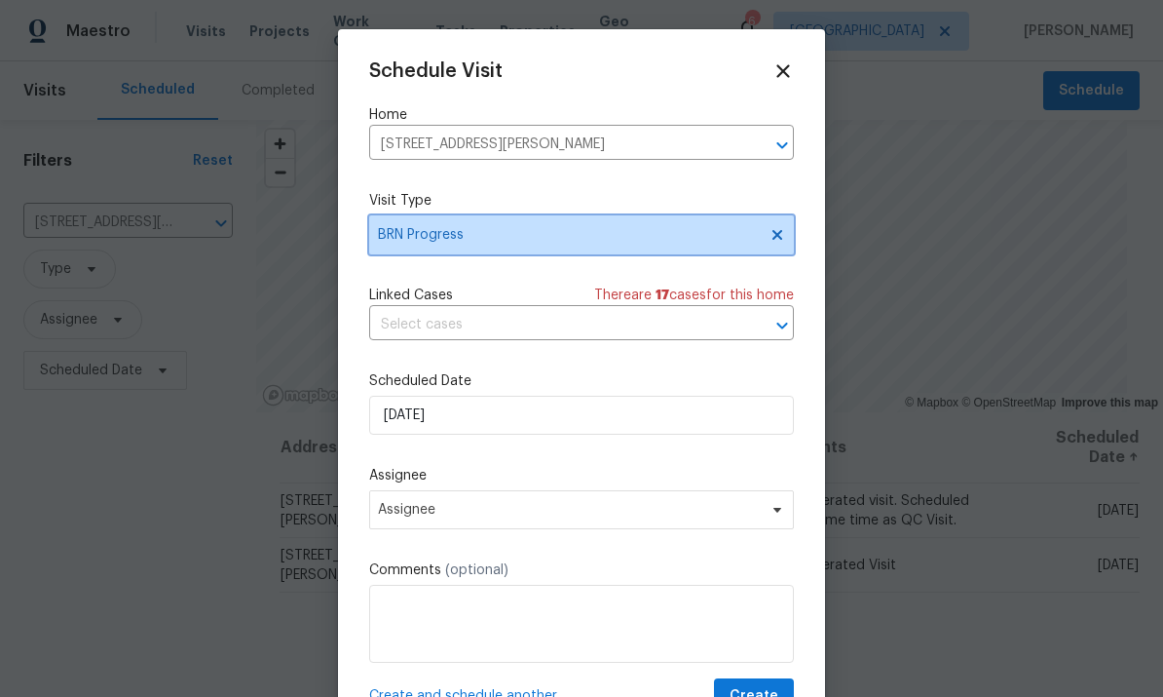
click at [394, 229] on span "BRN Progress" at bounding box center [567, 234] width 379 height 19
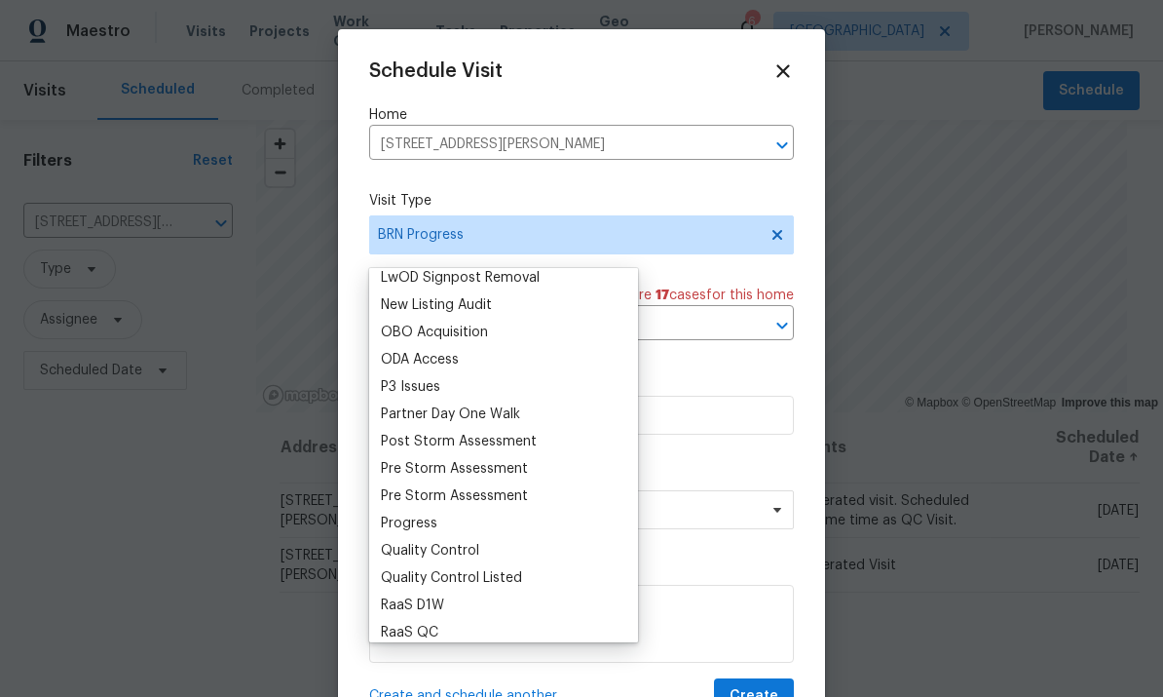
scroll to position [1073, 0]
click at [403, 512] on div "Progress" at bounding box center [409, 521] width 56 height 19
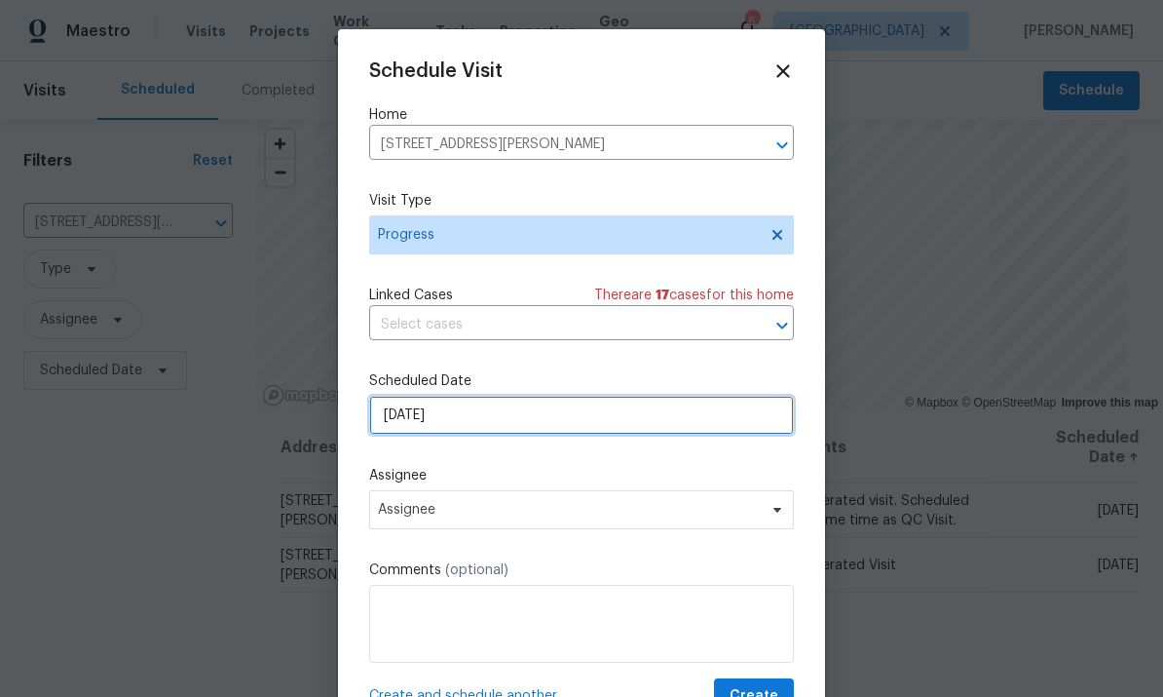
click at [743, 426] on input "[DATE]" at bounding box center [581, 414] width 425 height 39
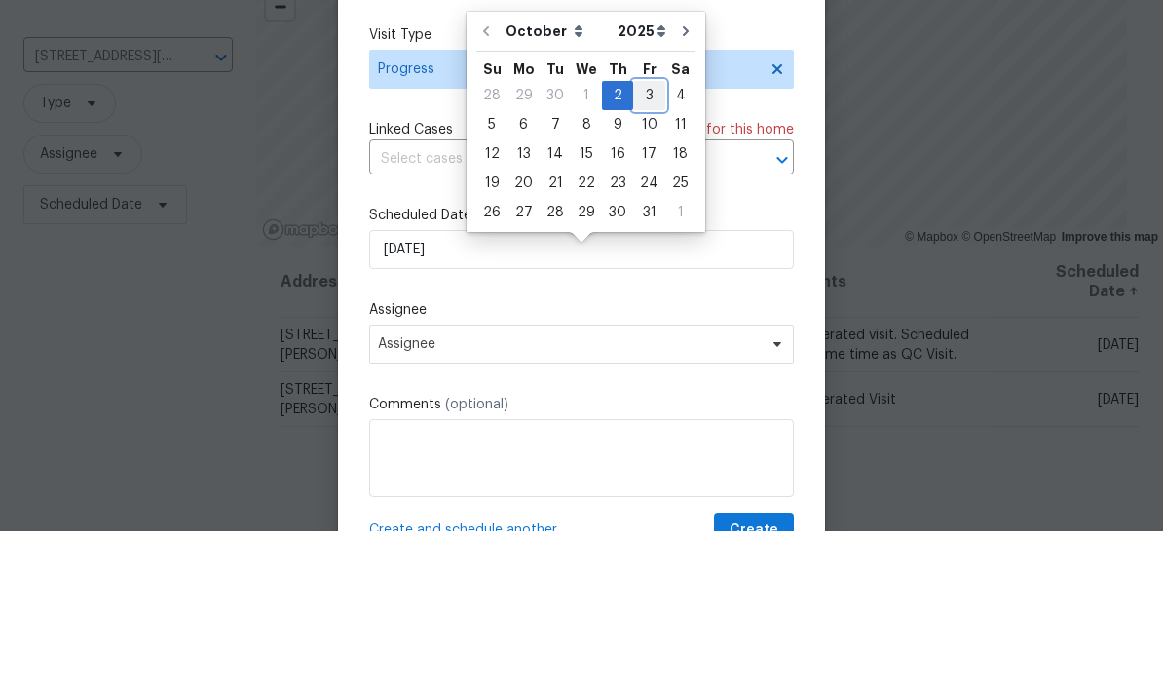
click at [641, 247] on div "3" at bounding box center [649, 260] width 32 height 27
type input "[DATE]"
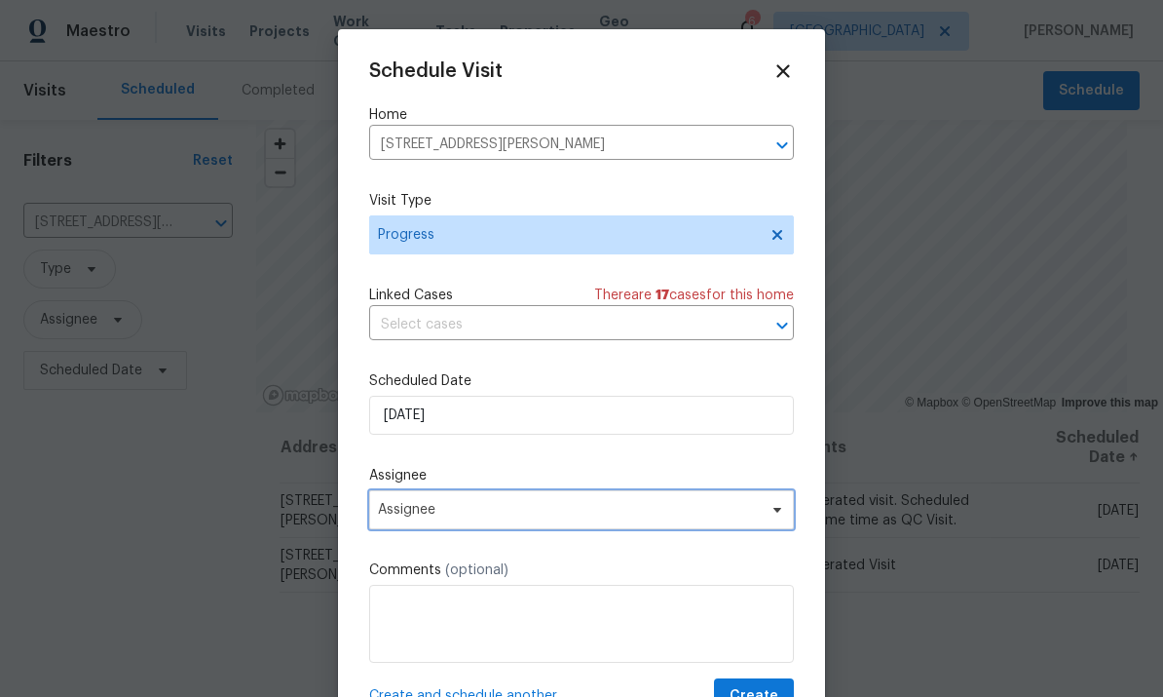
click at [715, 510] on span "Assignee" at bounding box center [569, 510] width 382 height 16
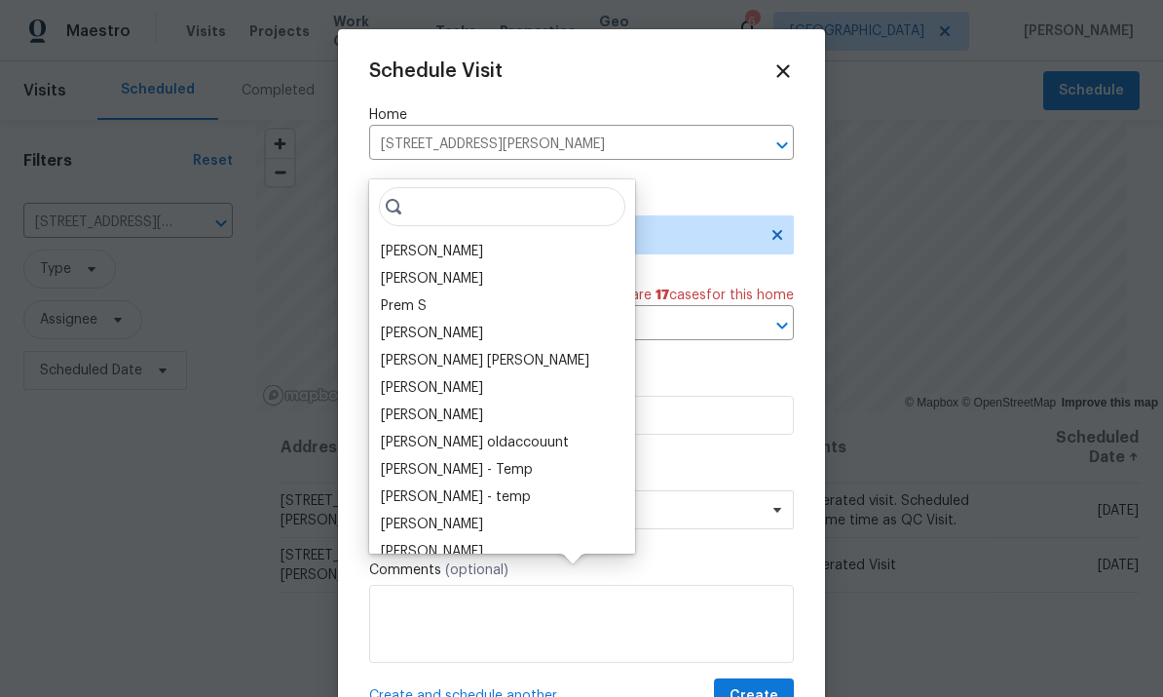
click at [402, 242] on div "[PERSON_NAME]" at bounding box center [432, 251] width 102 height 19
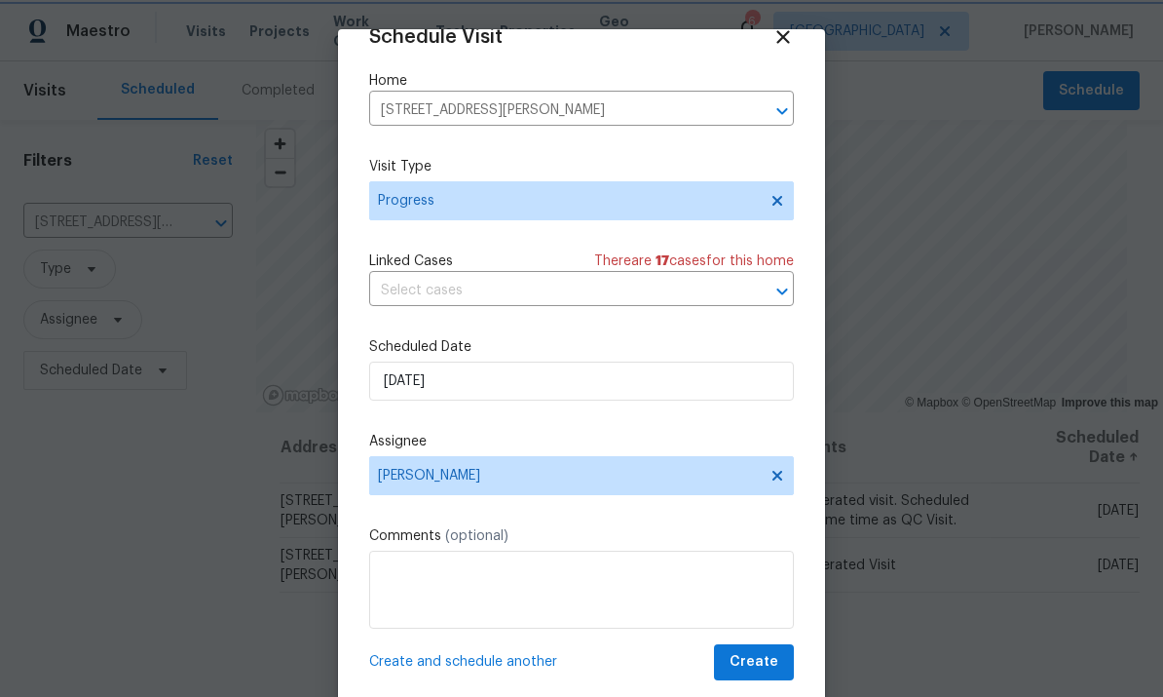
scroll to position [38, 0]
click at [749, 661] on span "Create" at bounding box center [754, 662] width 49 height 24
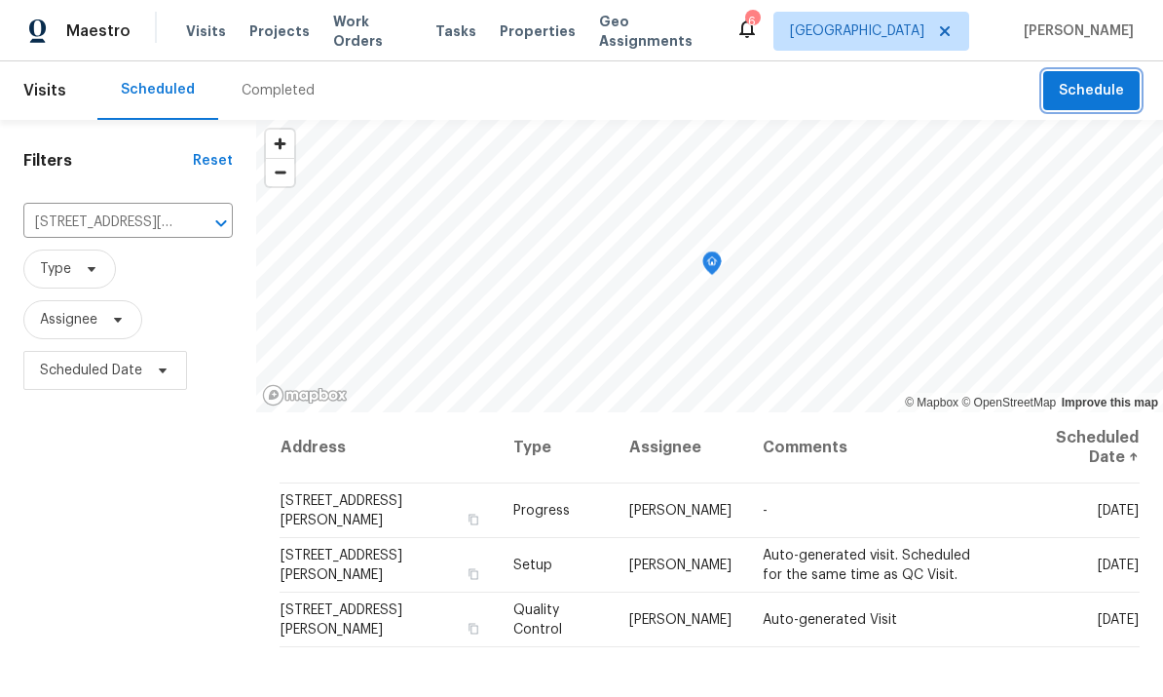
click at [1099, 95] on span "Schedule" at bounding box center [1091, 91] width 65 height 24
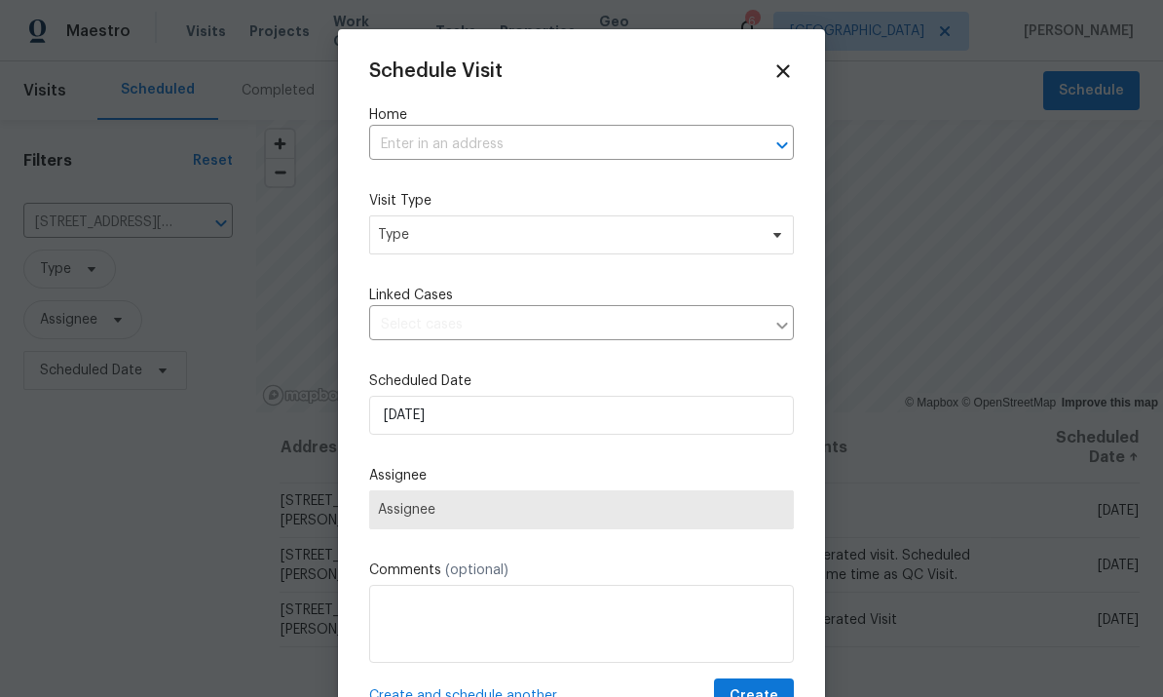
click at [598, 139] on input "text" at bounding box center [554, 145] width 370 height 30
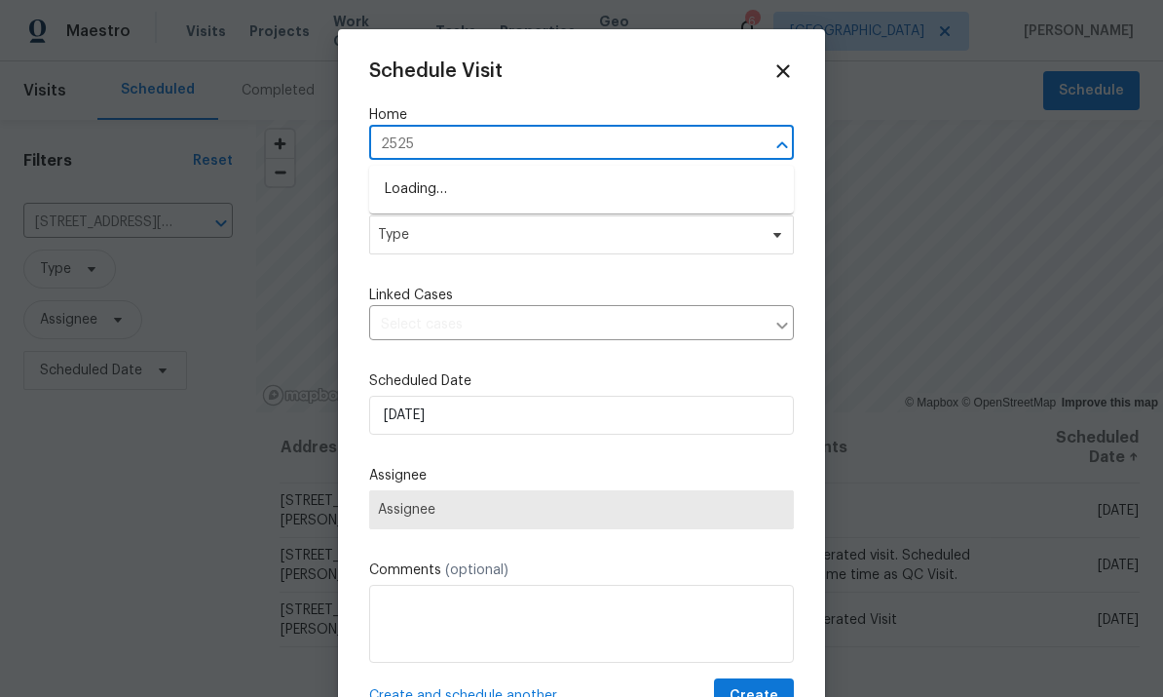
type input "25258"
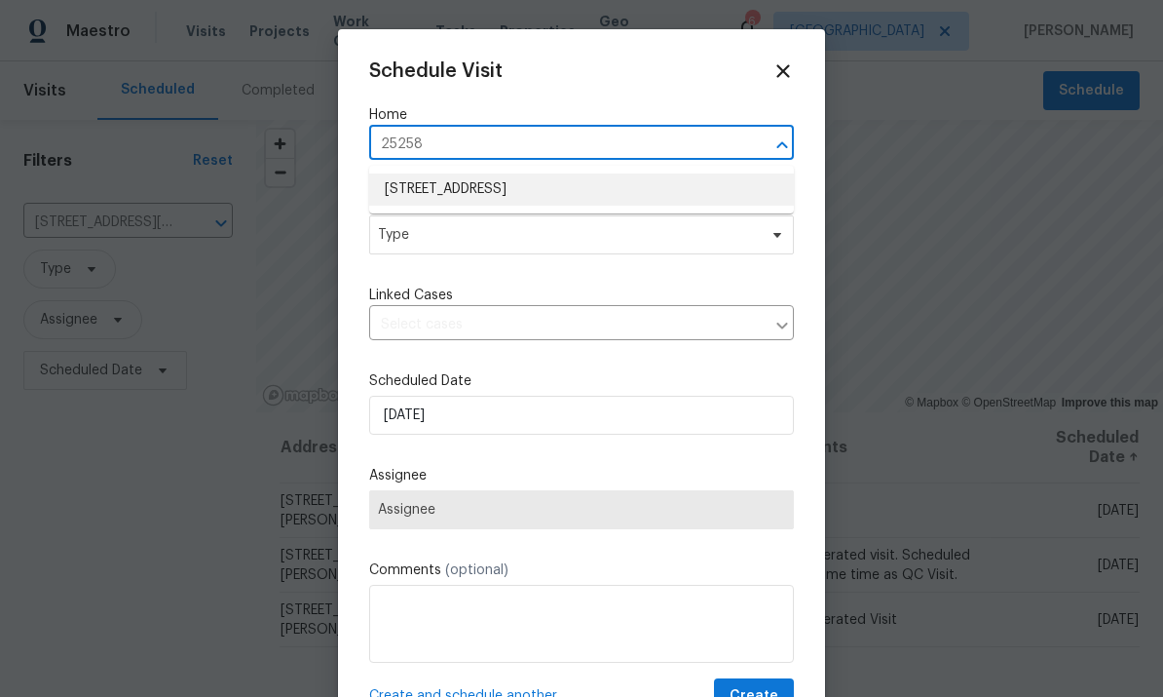
click at [415, 196] on li "[STREET_ADDRESS]" at bounding box center [581, 189] width 425 height 32
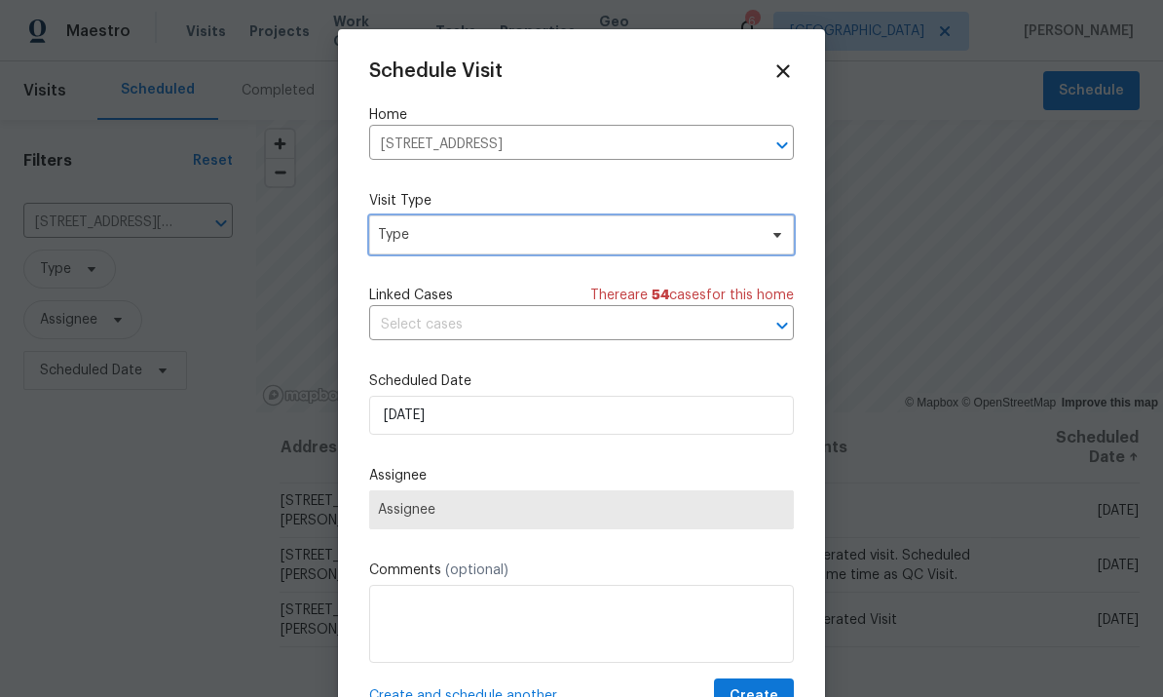
click at [734, 252] on span "Type" at bounding box center [581, 234] width 425 height 39
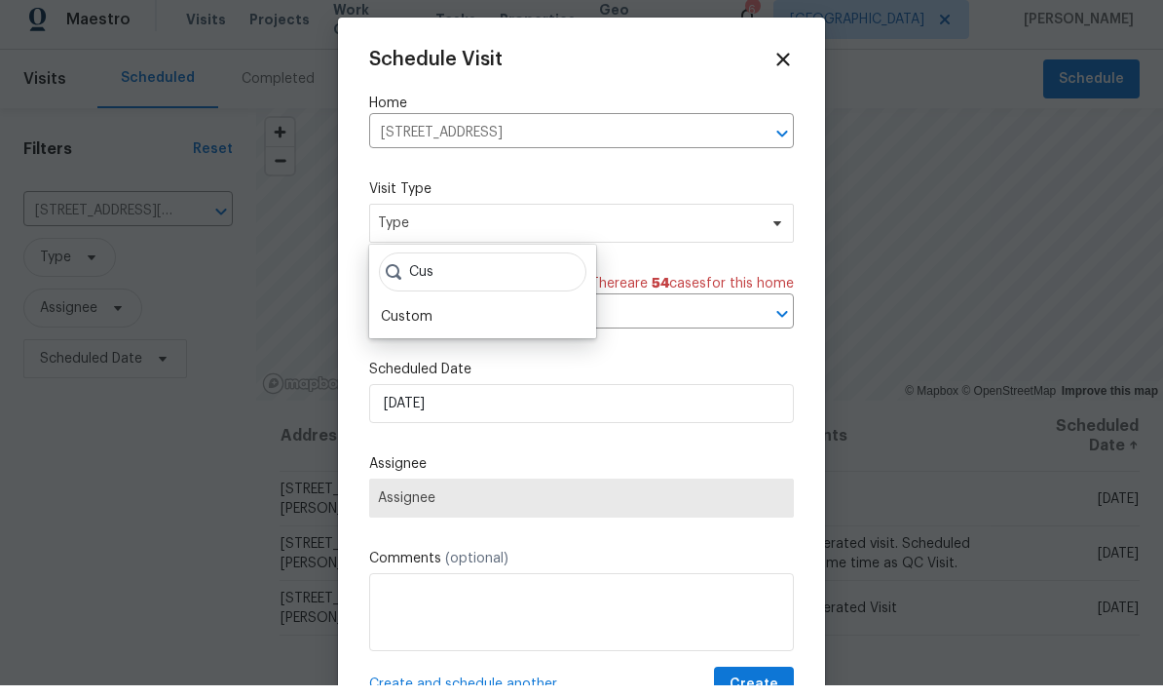
scroll to position [12, 0]
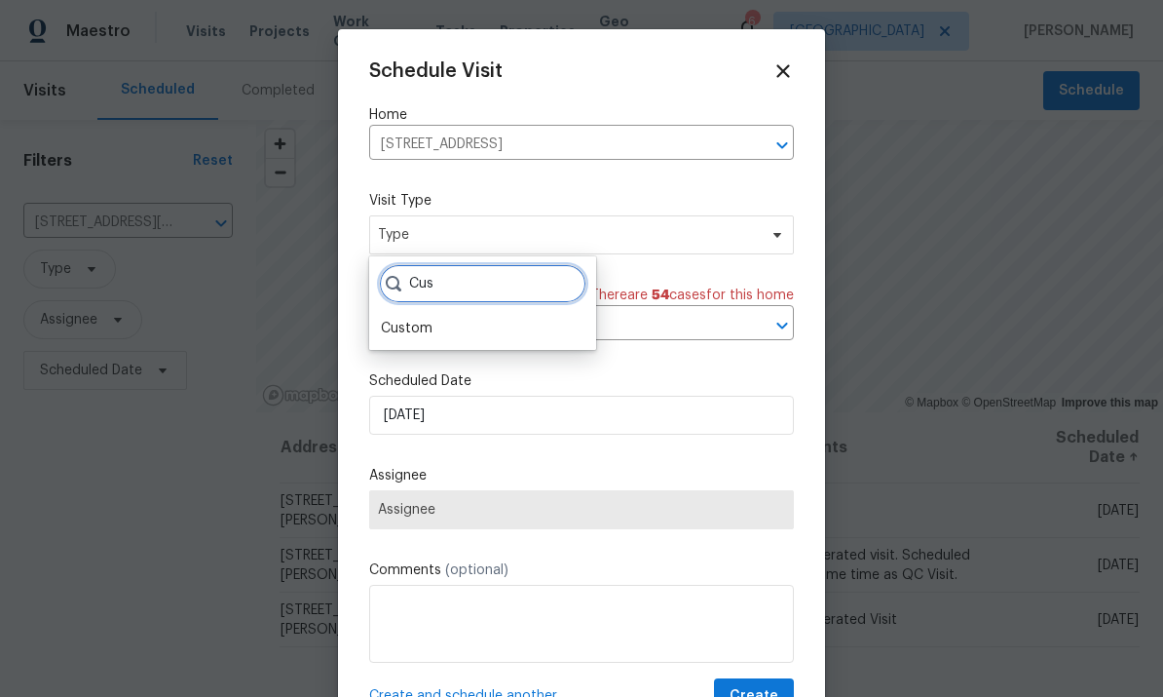
type input "Cus"
click at [398, 319] on div "Custom" at bounding box center [407, 328] width 52 height 19
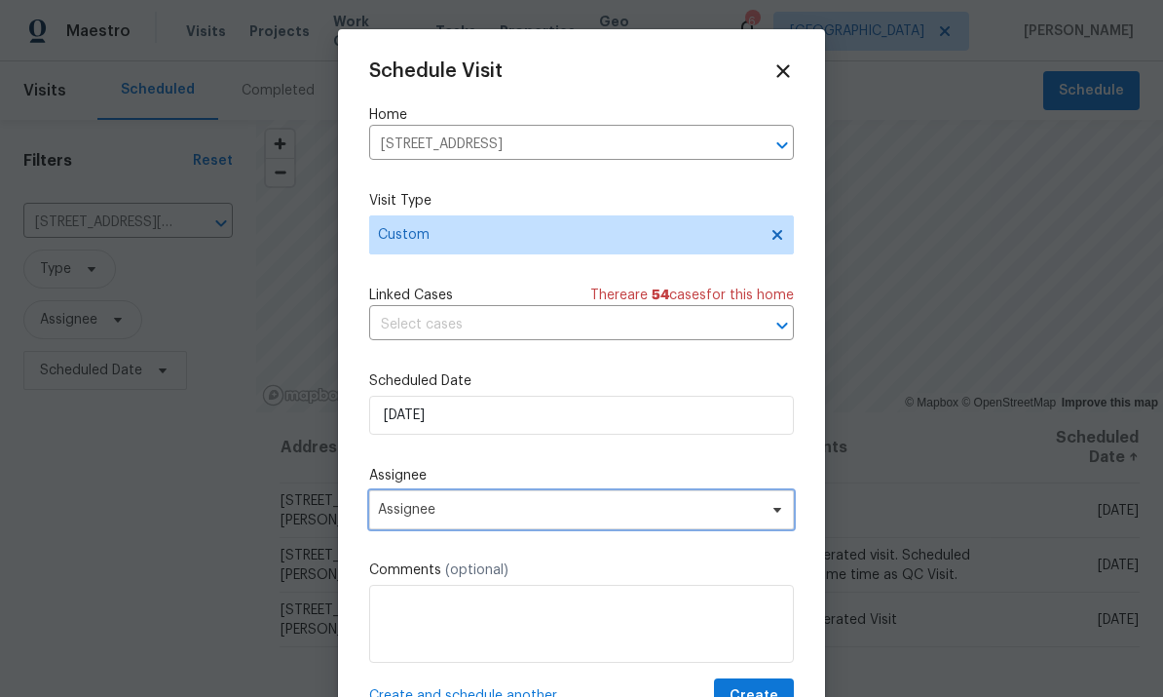
click at [684, 517] on span "Assignee" at bounding box center [569, 510] width 382 height 16
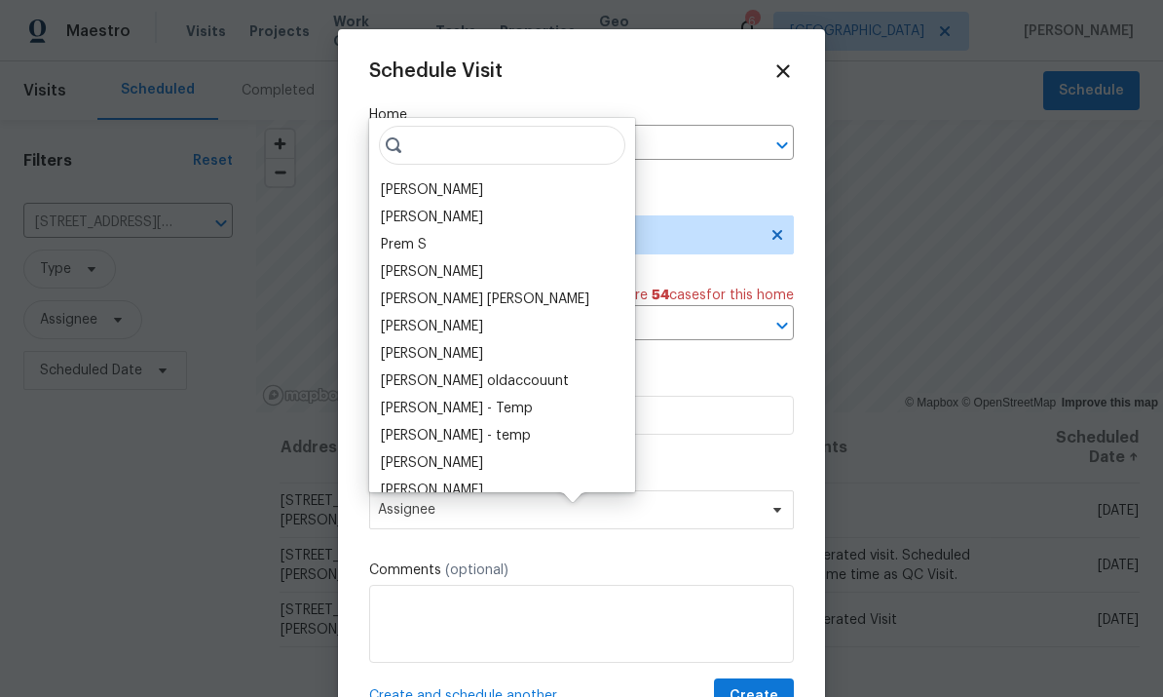
click at [392, 158] on div "[PERSON_NAME] [PERSON_NAME] B Prem S [PERSON_NAME] [PERSON_NAME] [PERSON_NAME] …" at bounding box center [502, 305] width 266 height 374
click at [410, 180] on div "[PERSON_NAME]" at bounding box center [432, 189] width 102 height 19
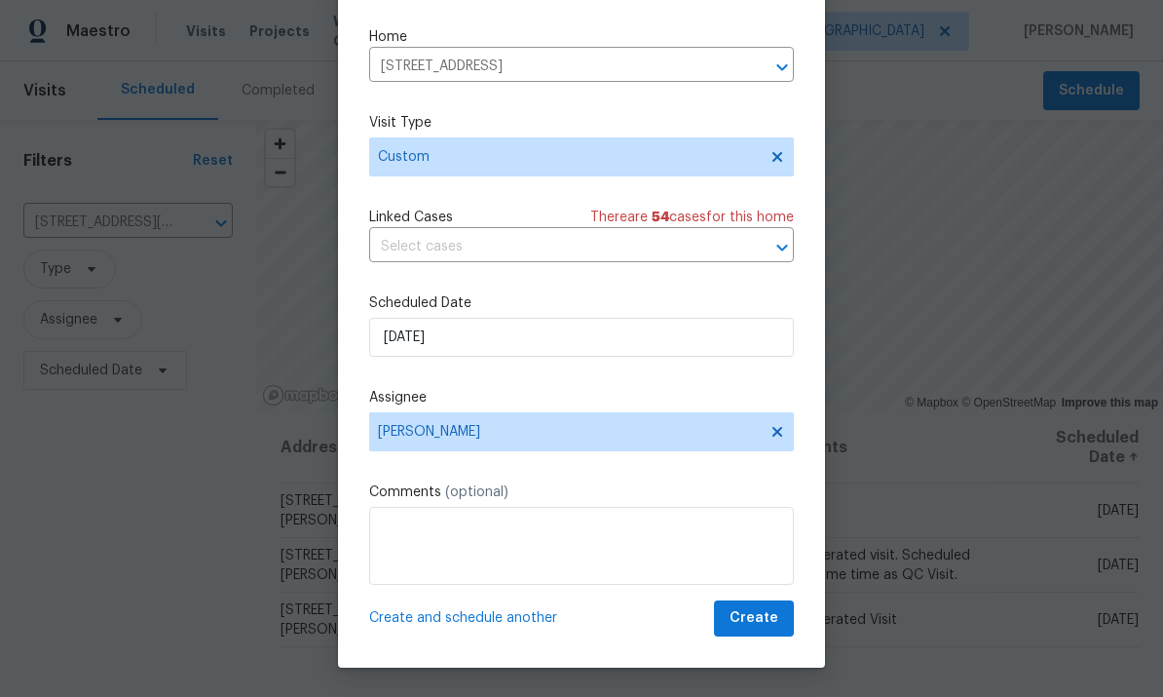
scroll to position [44, 0]
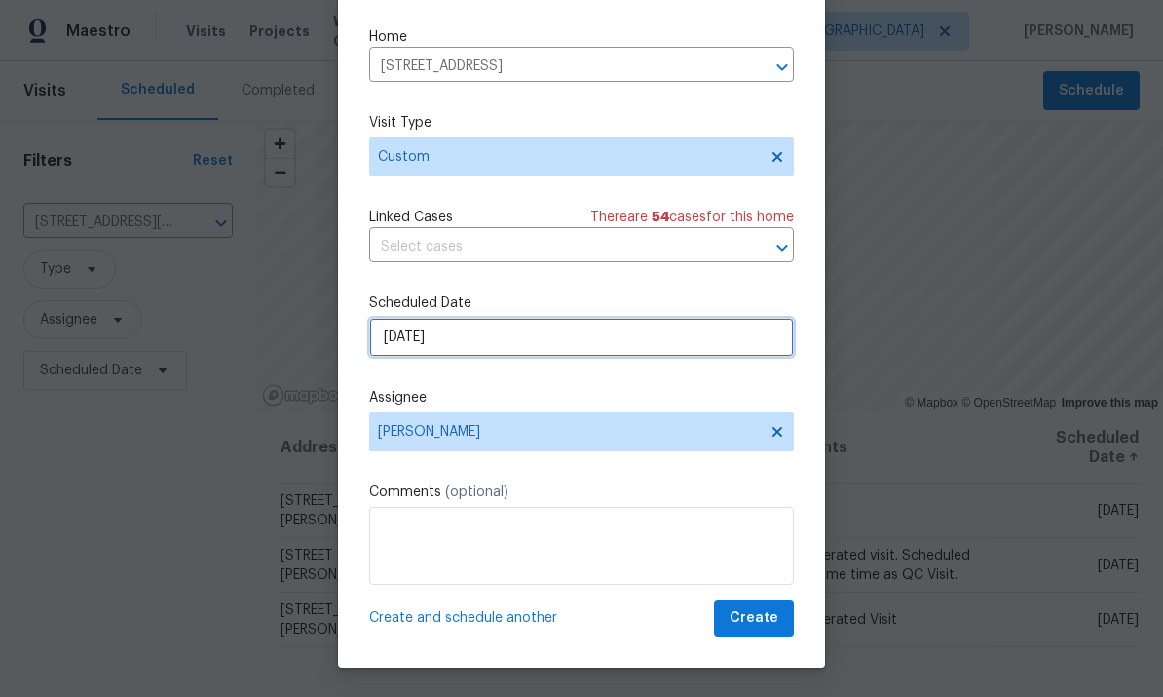
click at [645, 350] on input "[DATE]" at bounding box center [581, 337] width 425 height 39
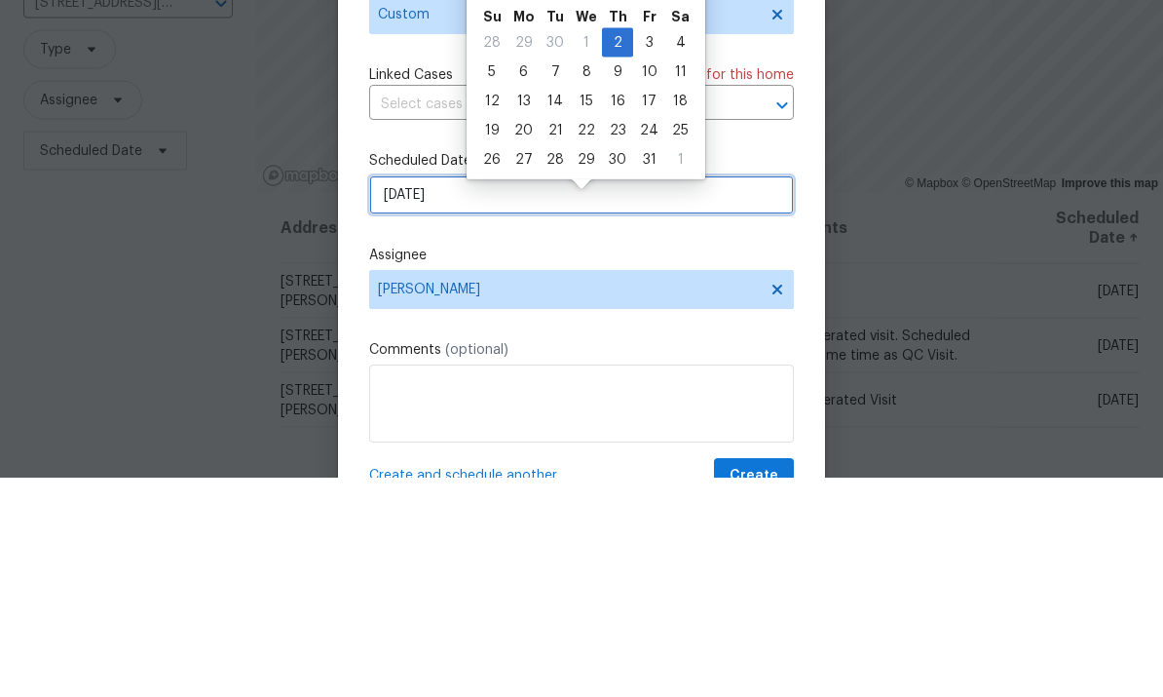
scroll to position [0, 0]
click at [645, 247] on div "3" at bounding box center [649, 260] width 32 height 27
type input "[DATE]"
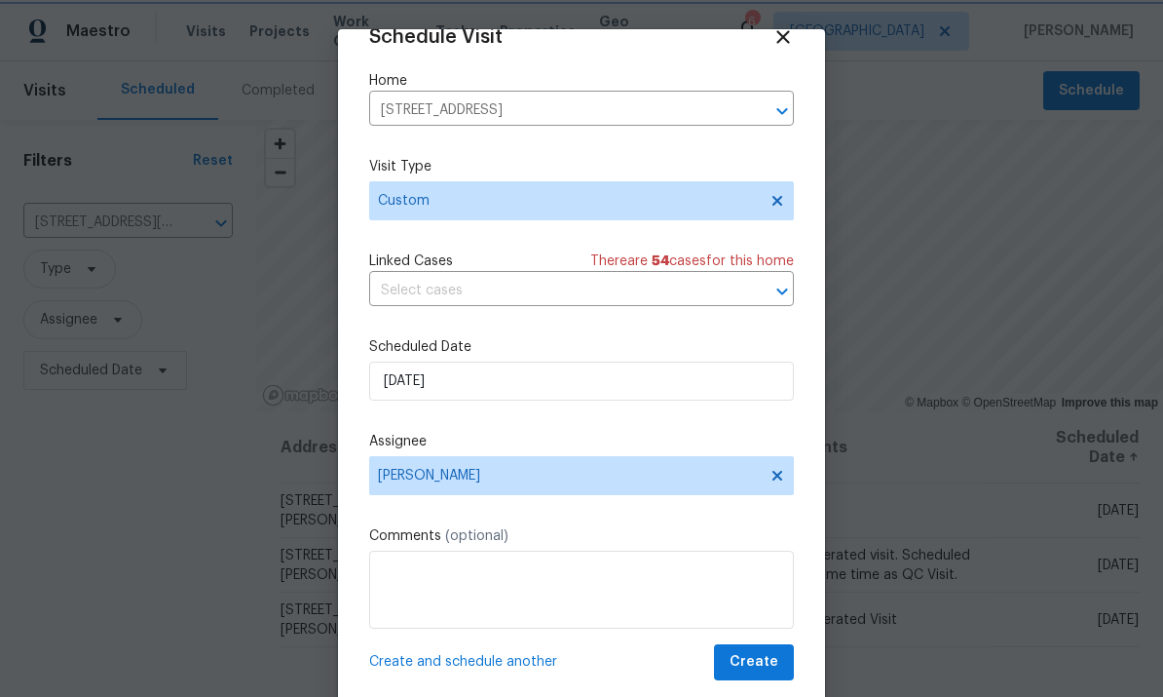
scroll to position [38, 0]
click at [756, 659] on span "Create" at bounding box center [754, 662] width 49 height 24
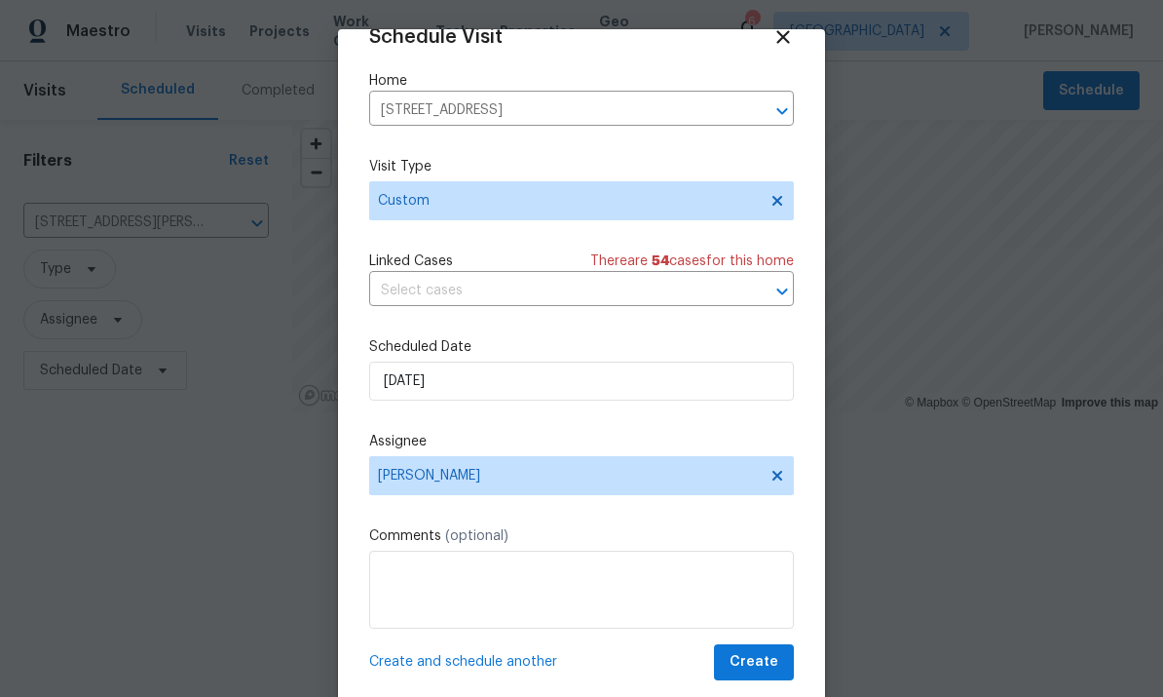
scroll to position [0, 0]
